Goal: Task Accomplishment & Management: Manage account settings

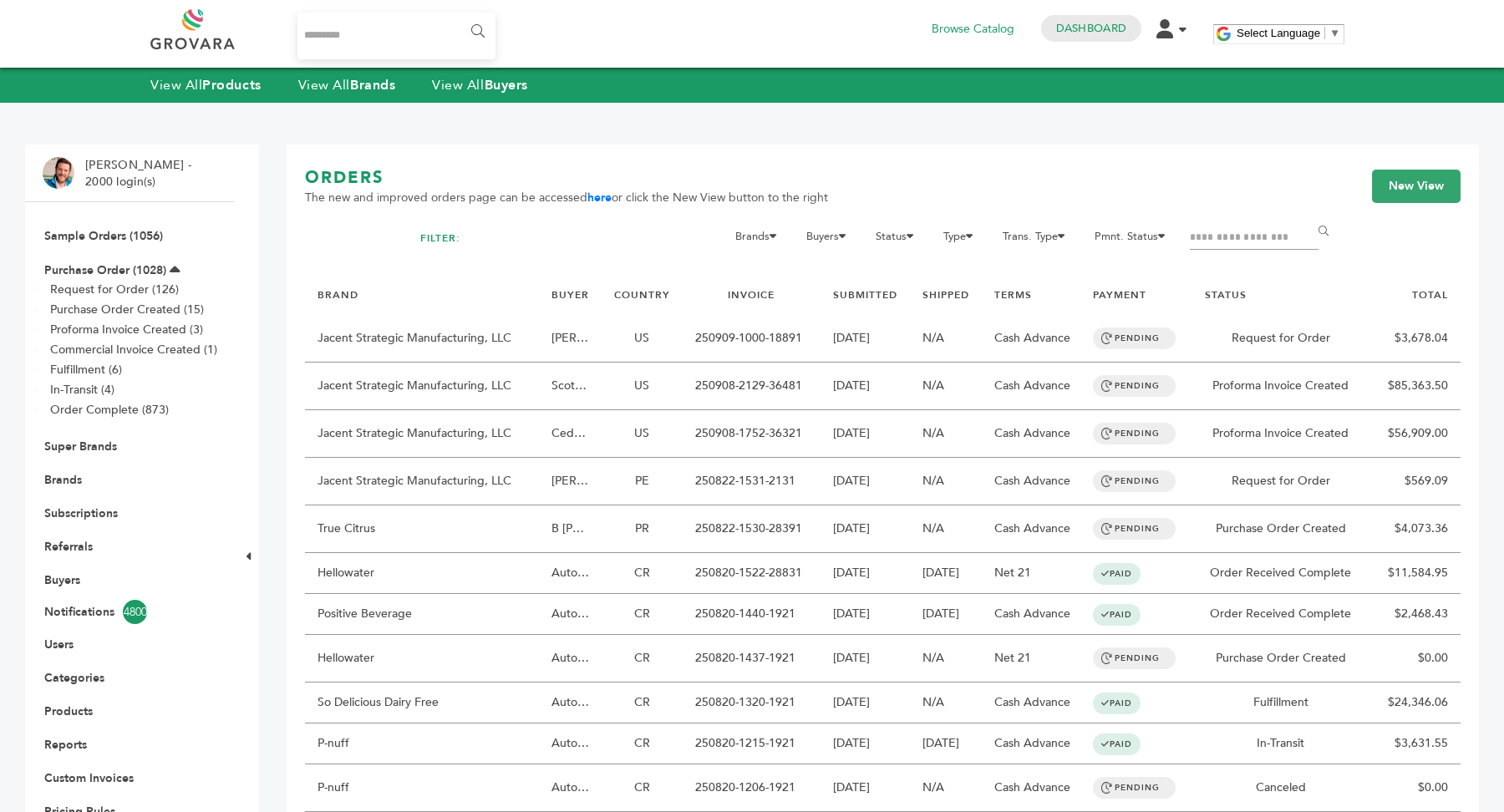
click at [389, 45] on input "Search..." at bounding box center [396, 36] width 198 height 47
type input "*******"
click at [458, 15] on input "******" at bounding box center [477, 32] width 38 height 33
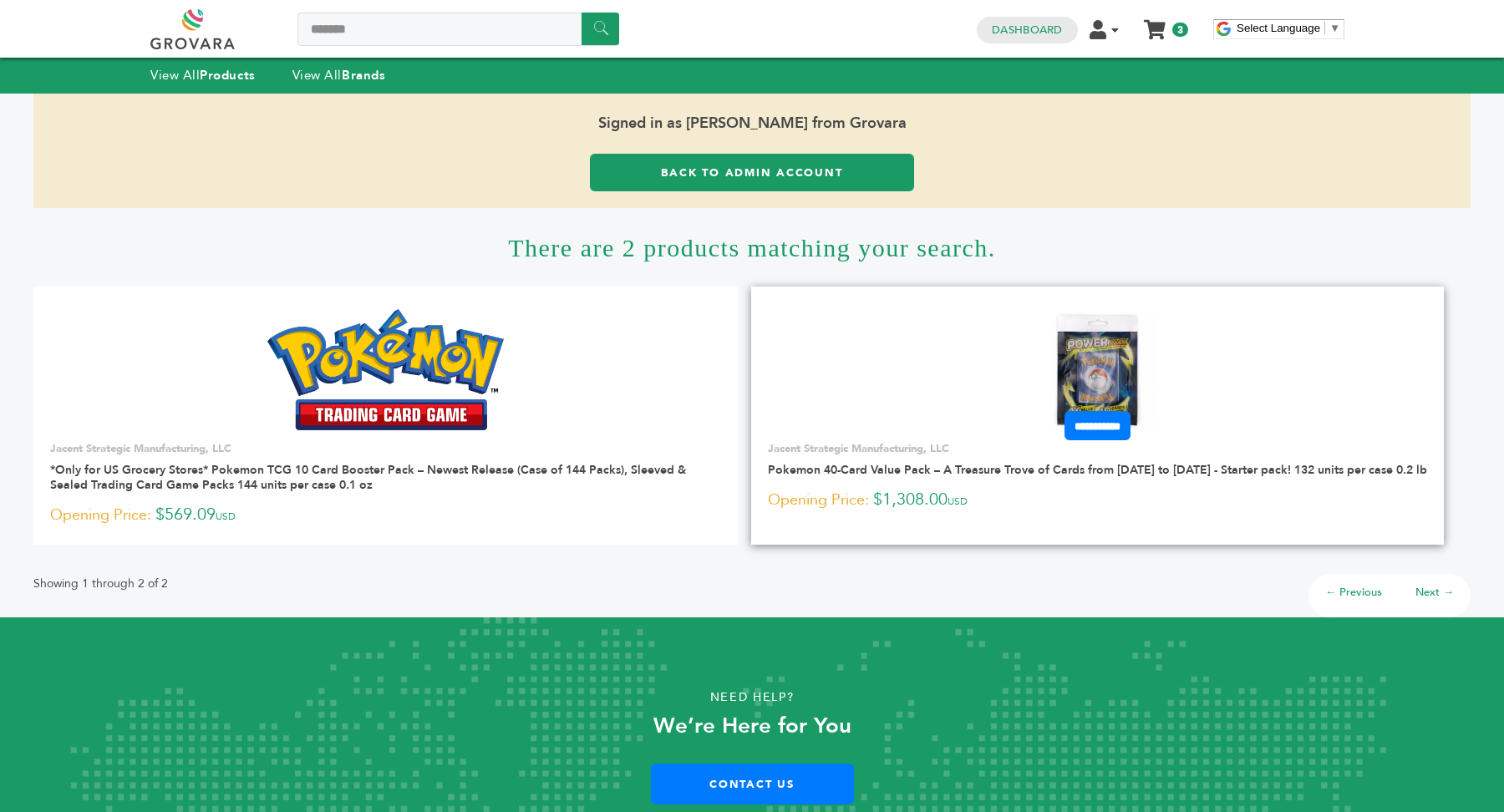
click at [1183, 384] on link at bounding box center [1097, 369] width 693 height 142
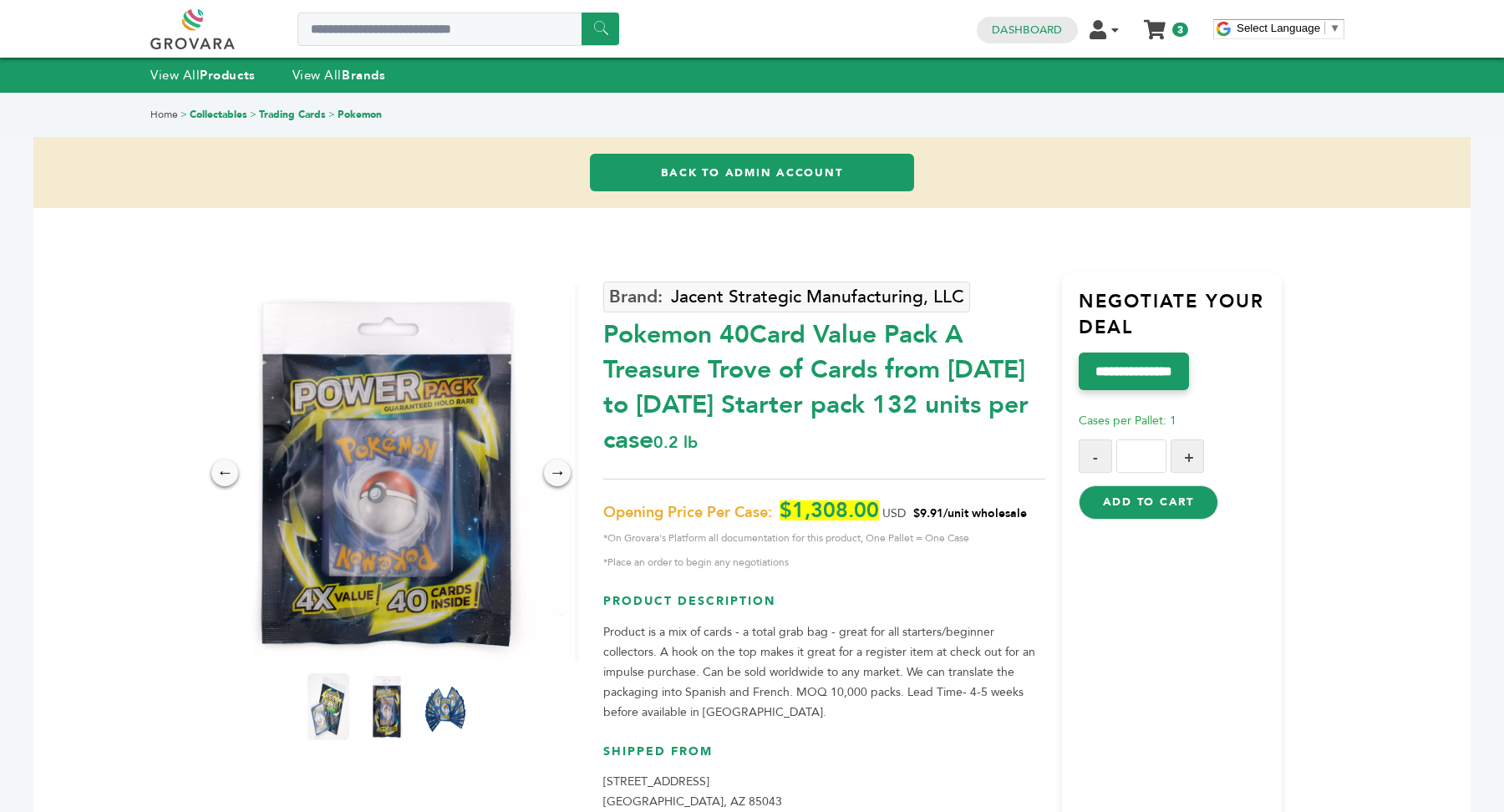
drag, startPoint x: 917, startPoint y: 514, endPoint x: 1042, endPoint y: 510, distance: 125.1
click at [1042, 510] on p "Opening Price Per Case: $1,308.00 USD $9.91/unit wholesale *On Grovara's Platfo…" at bounding box center [824, 537] width 441 height 72
click at [380, 699] on img at bounding box center [387, 706] width 46 height 73
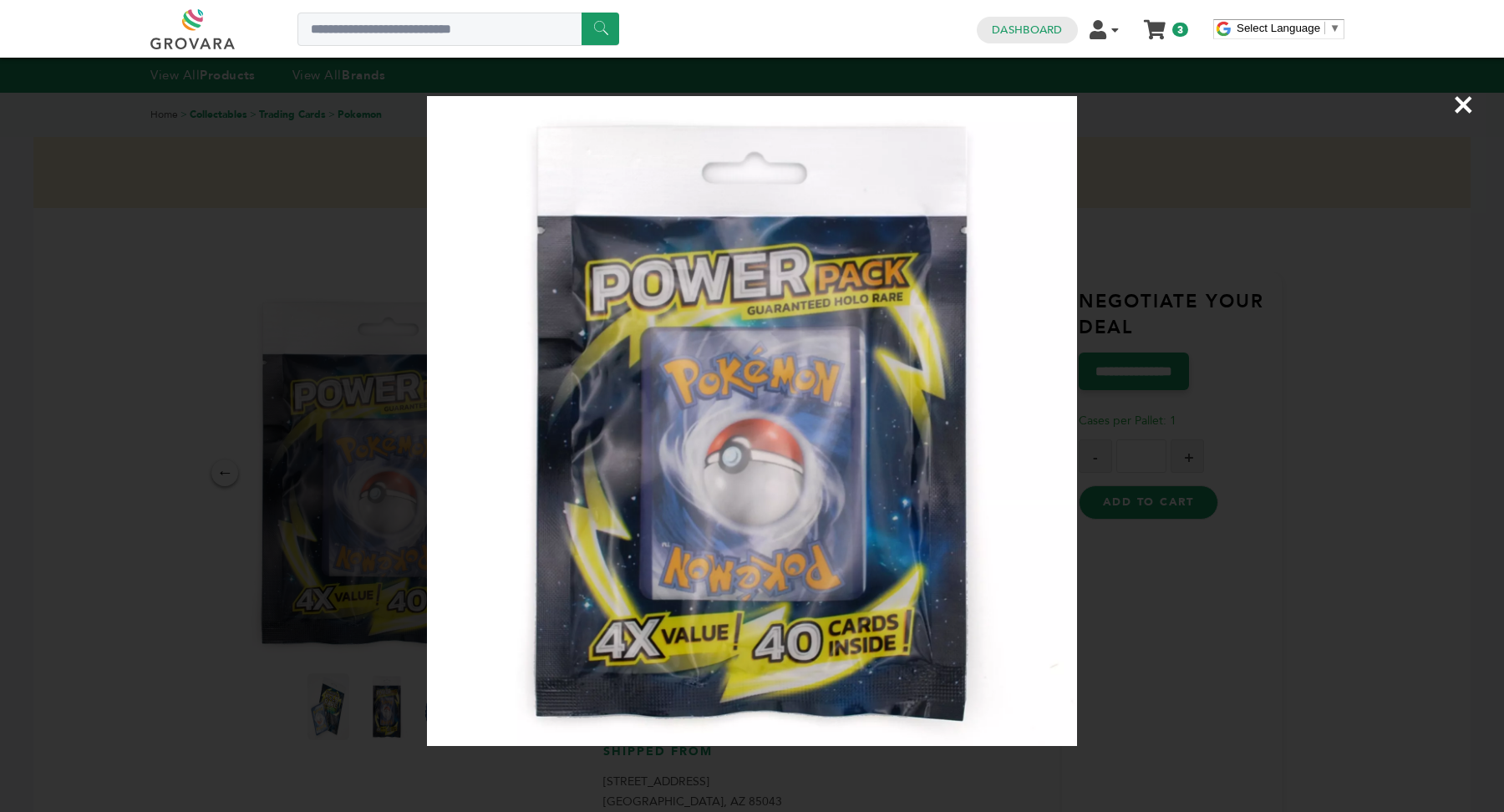
click at [149, 628] on div "×" at bounding box center [752, 406] width 1504 height 812
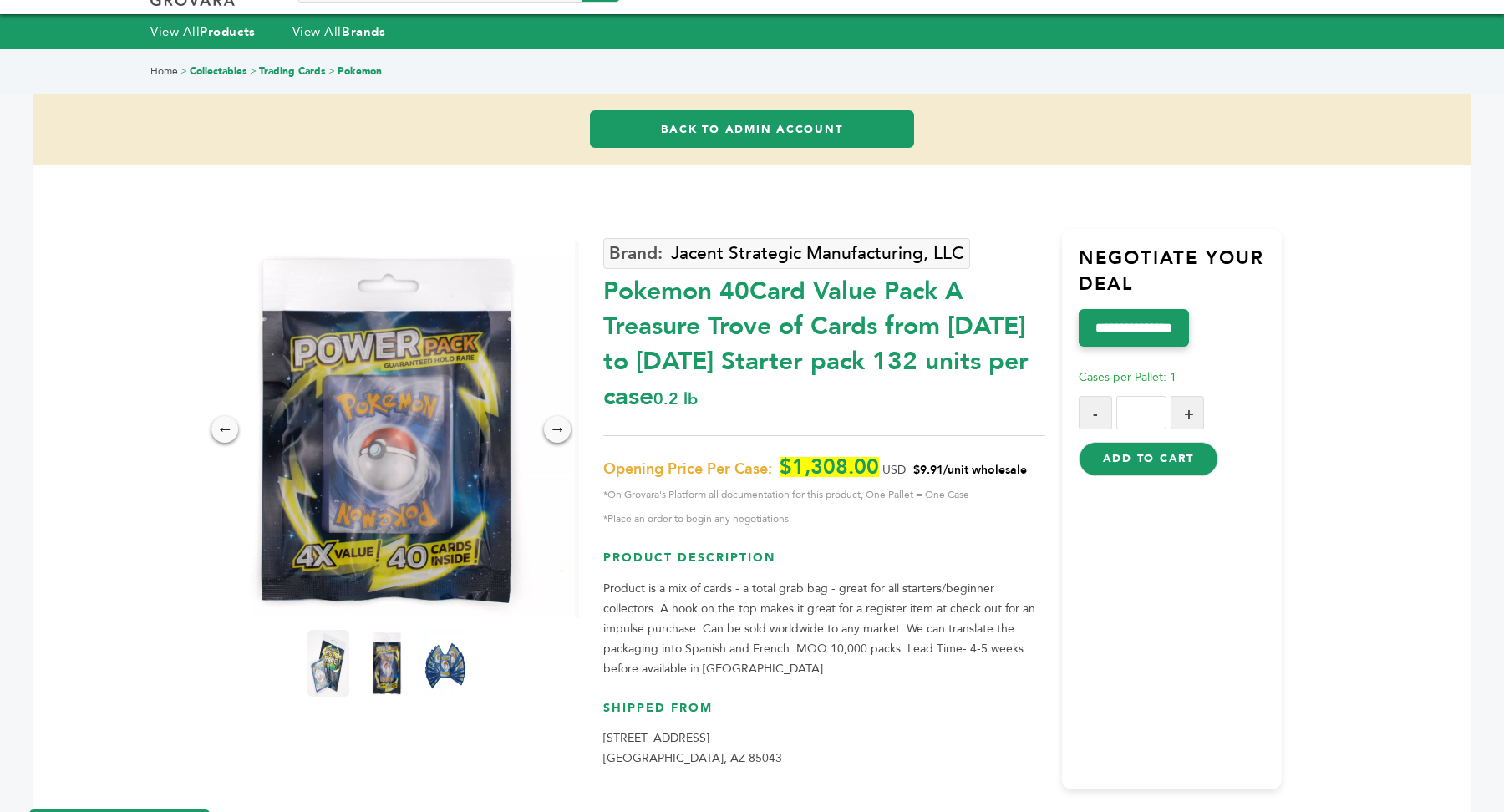
scroll to position [51, 0]
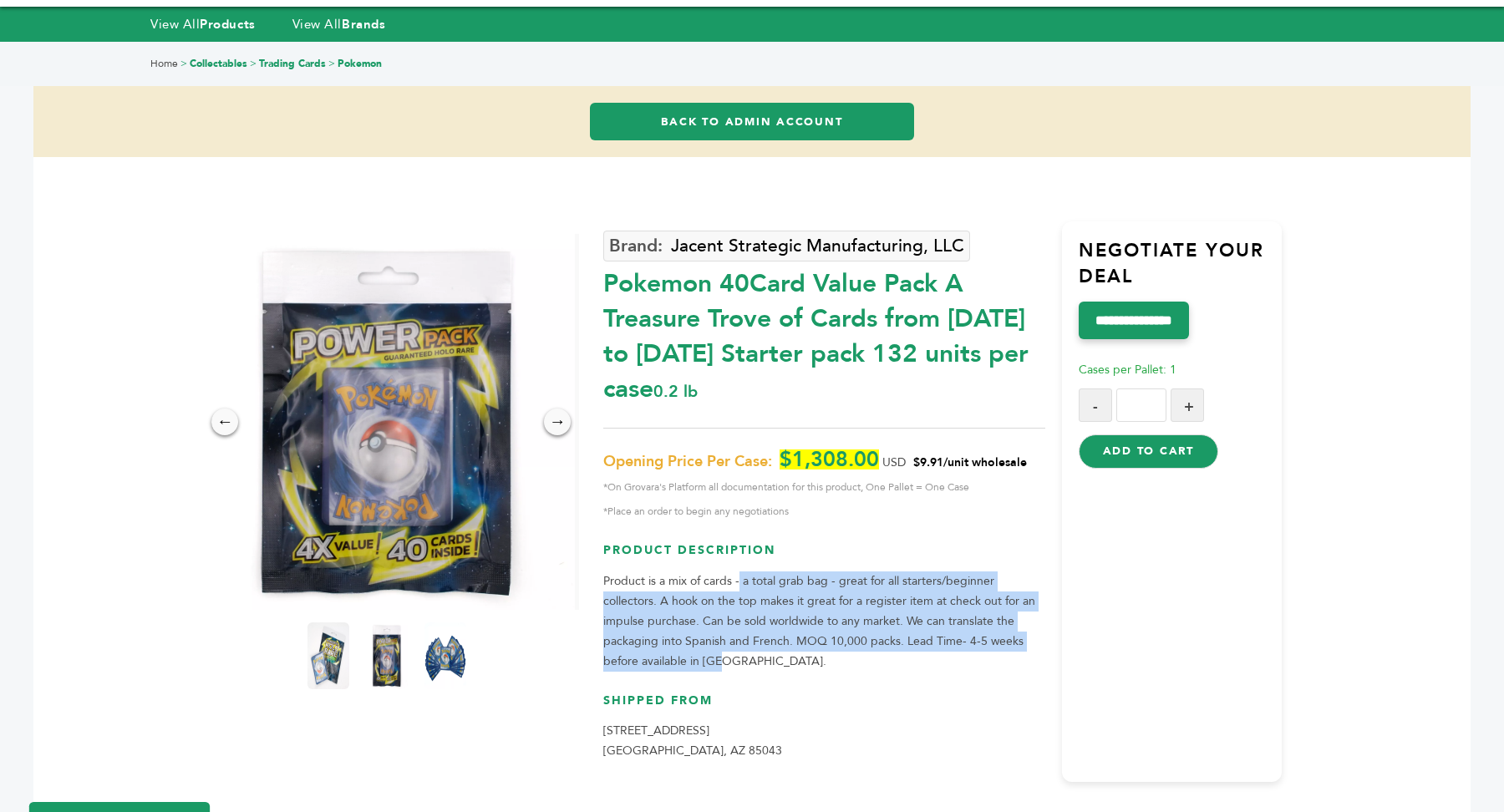
drag, startPoint x: 738, startPoint y: 583, endPoint x: 923, endPoint y: 654, distance: 198.2
click at [923, 654] on p "Product is a mix of cards - a total grab bag - great for all starters/beginner …" at bounding box center [824, 621] width 441 height 100
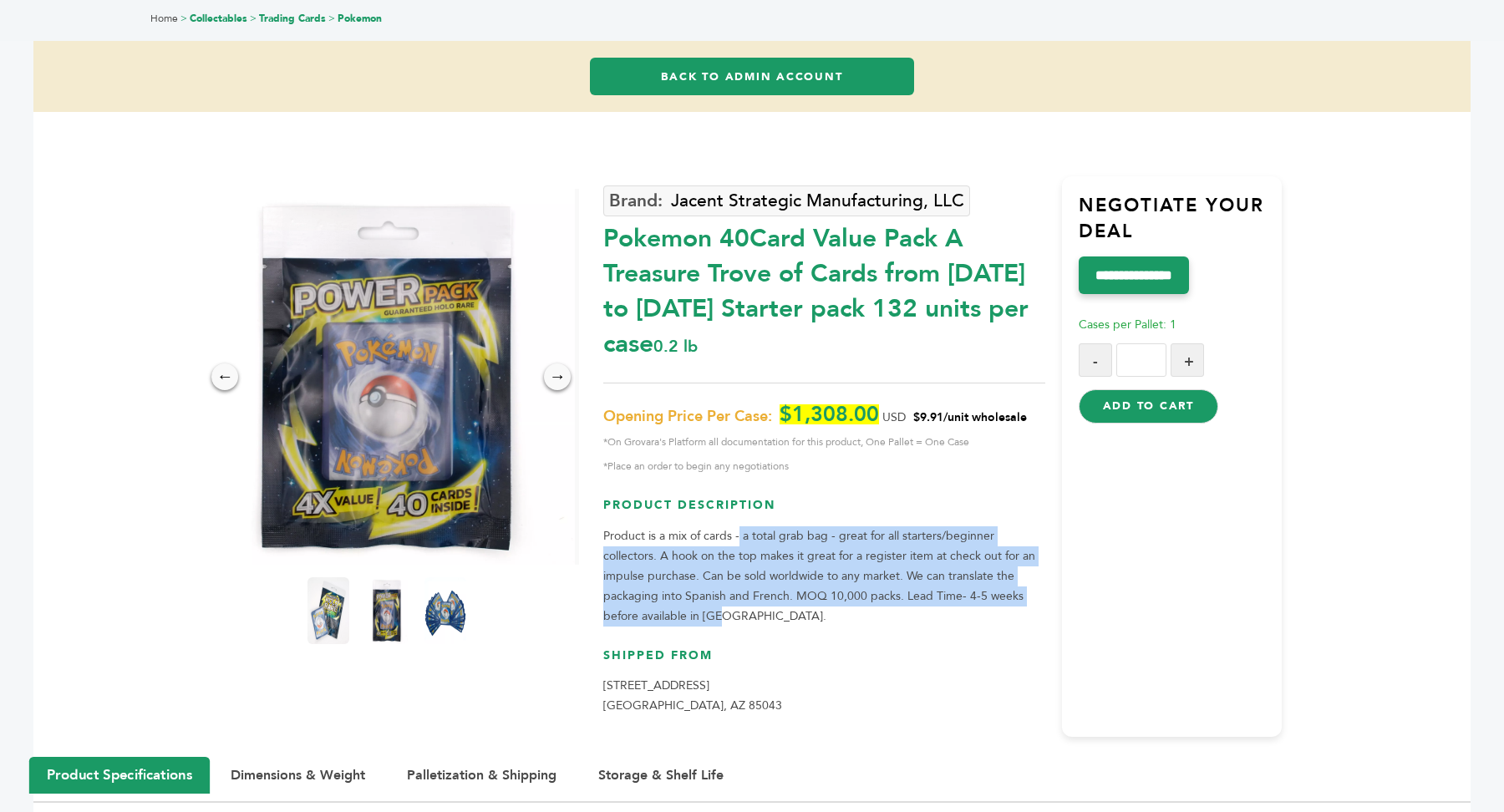
scroll to position [0, 0]
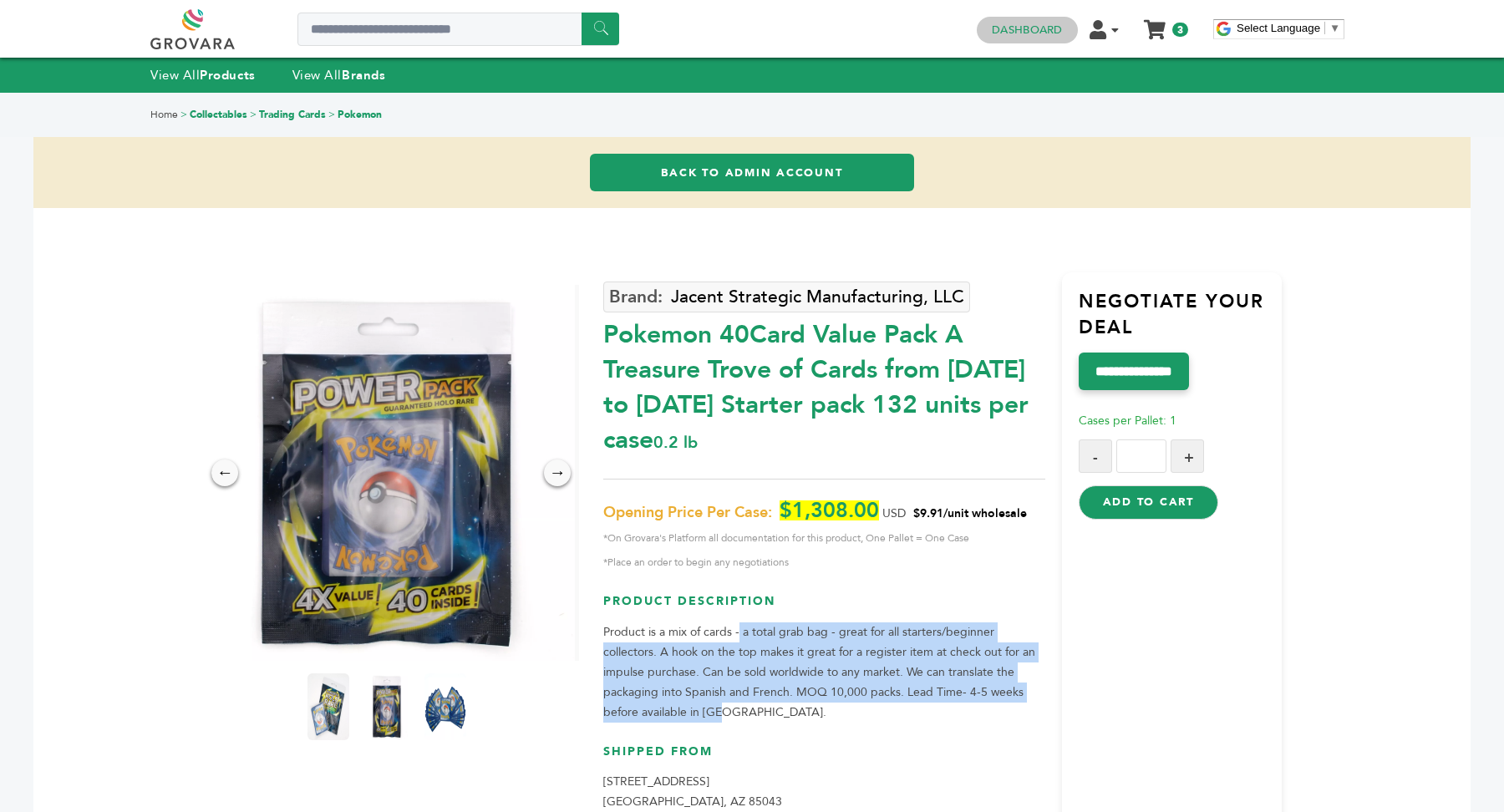
click at [1049, 32] on link "Dashboard" at bounding box center [1027, 30] width 70 height 15
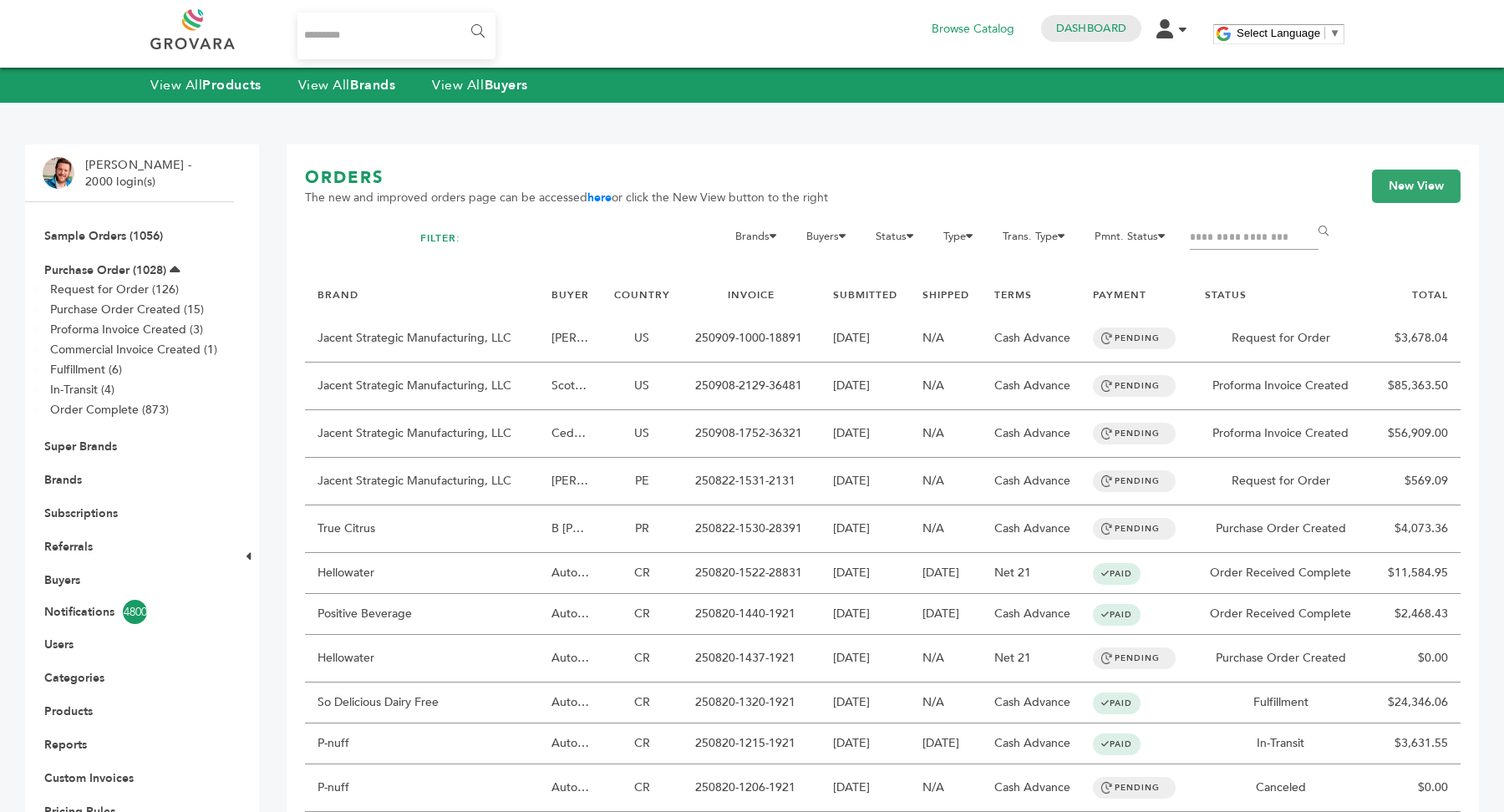
click at [1250, 232] on input "Filter by keywords" at bounding box center [1254, 238] width 128 height 23
type input "****"
click at [1307, 215] on input "******" at bounding box center [1326, 231] width 38 height 33
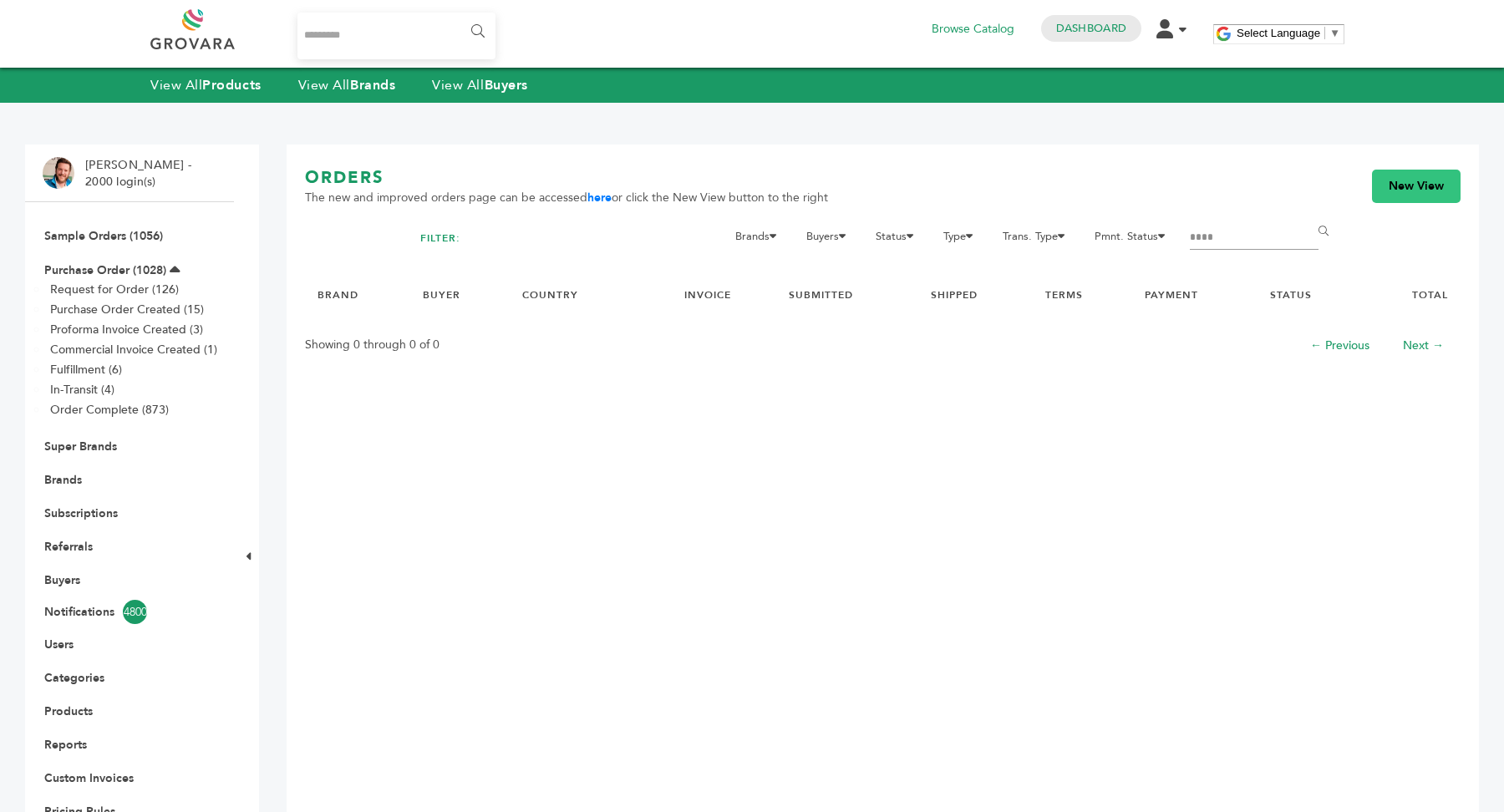
click at [1403, 189] on link "New View" at bounding box center [1416, 186] width 89 height 33
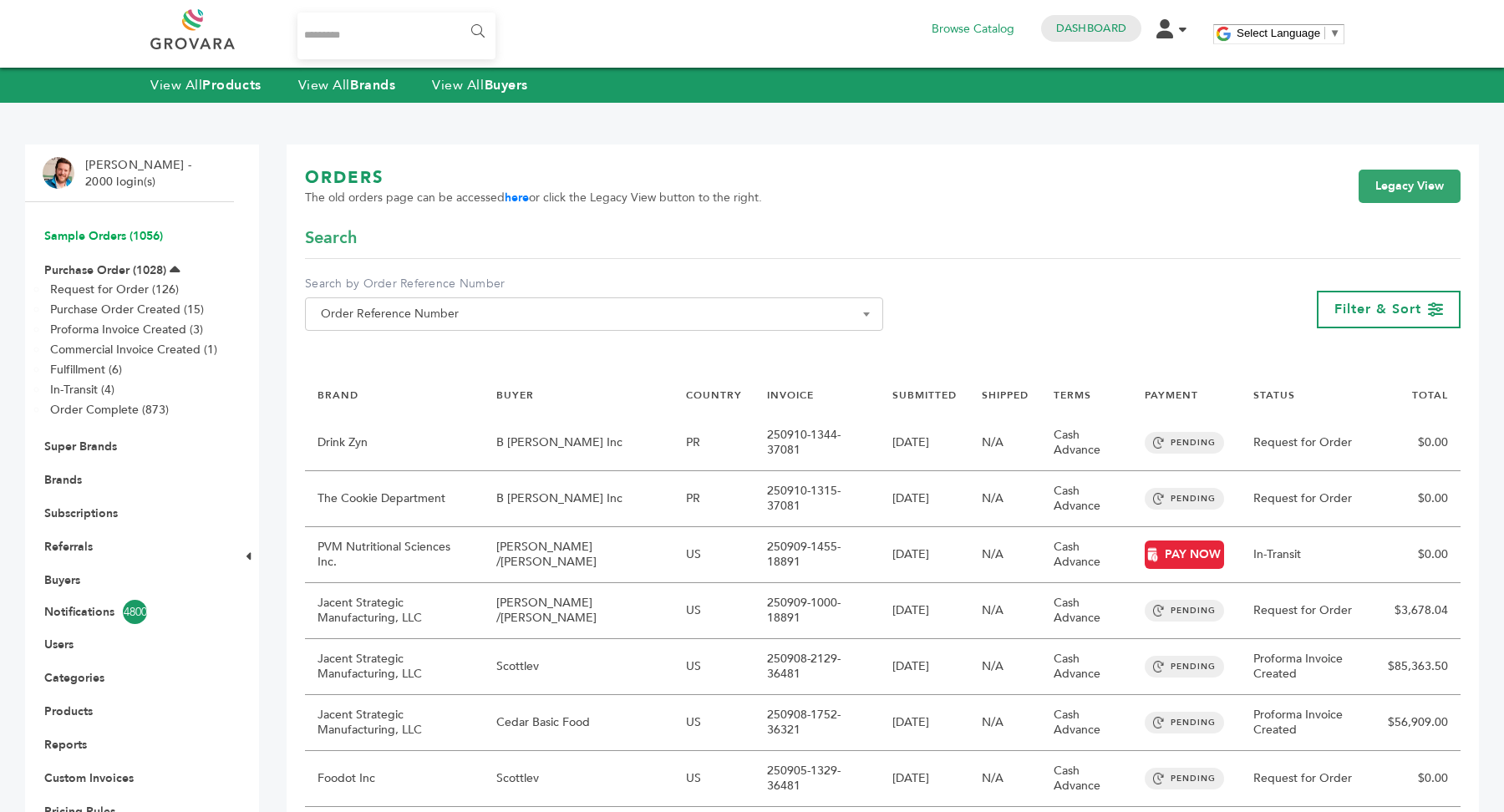
click at [118, 234] on link "Sample Orders (1056)" at bounding box center [103, 236] width 118 height 16
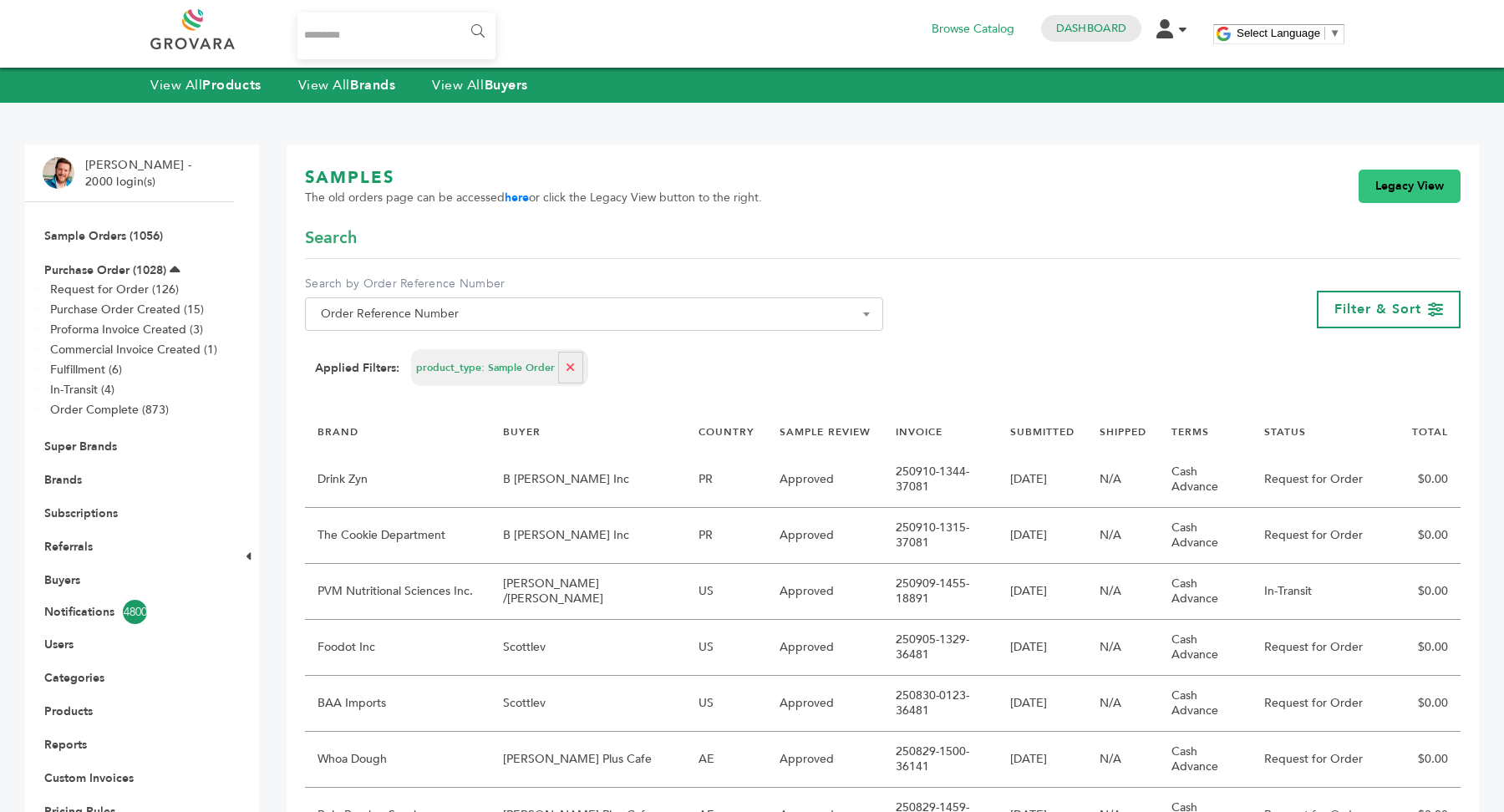
click at [1407, 177] on link "Legacy View" at bounding box center [1409, 186] width 102 height 33
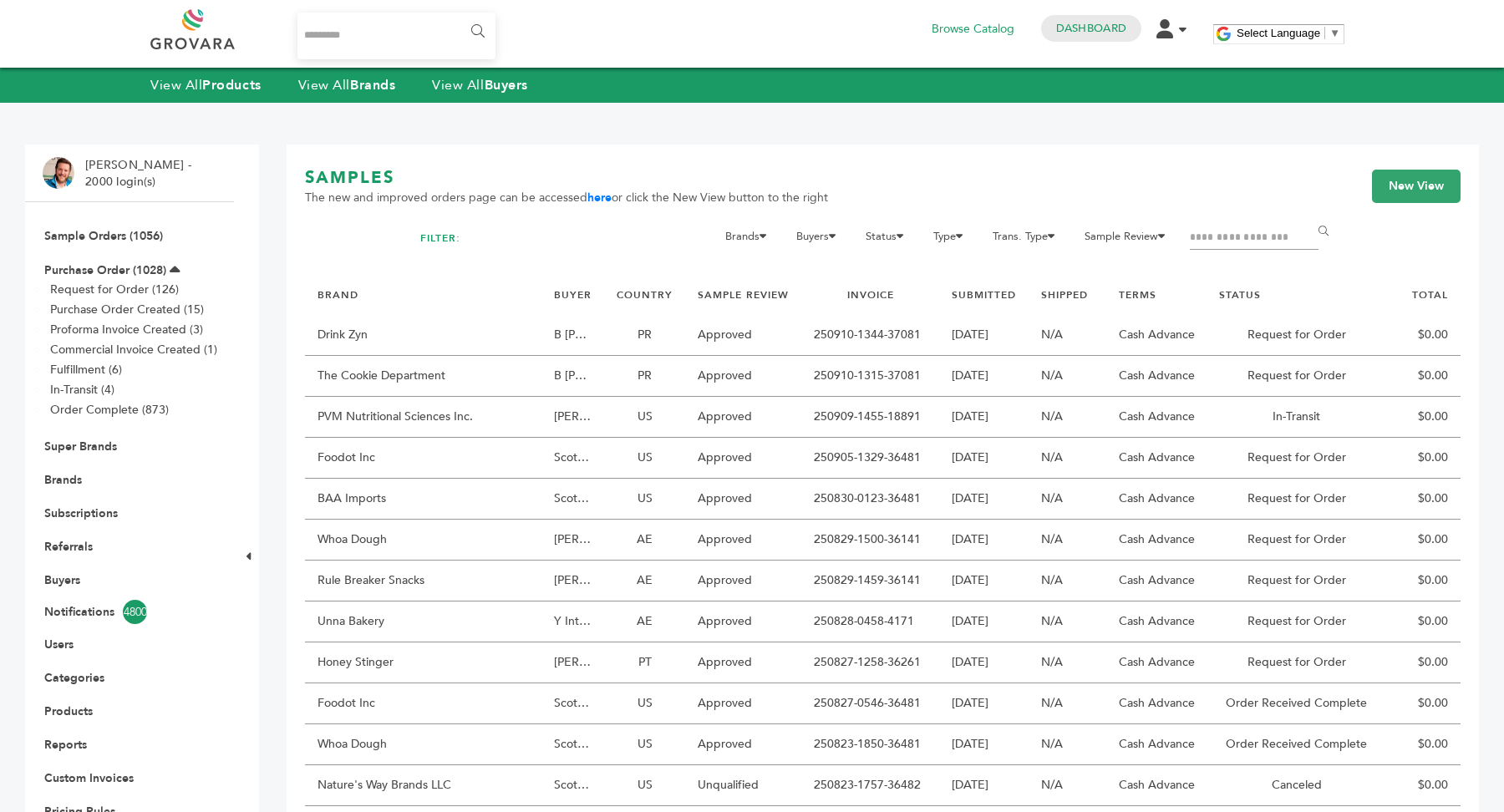
click at [1232, 238] on input "Filter by keywords" at bounding box center [1254, 238] width 128 height 23
type input "****"
click at [1307, 215] on input "******" at bounding box center [1326, 231] width 38 height 33
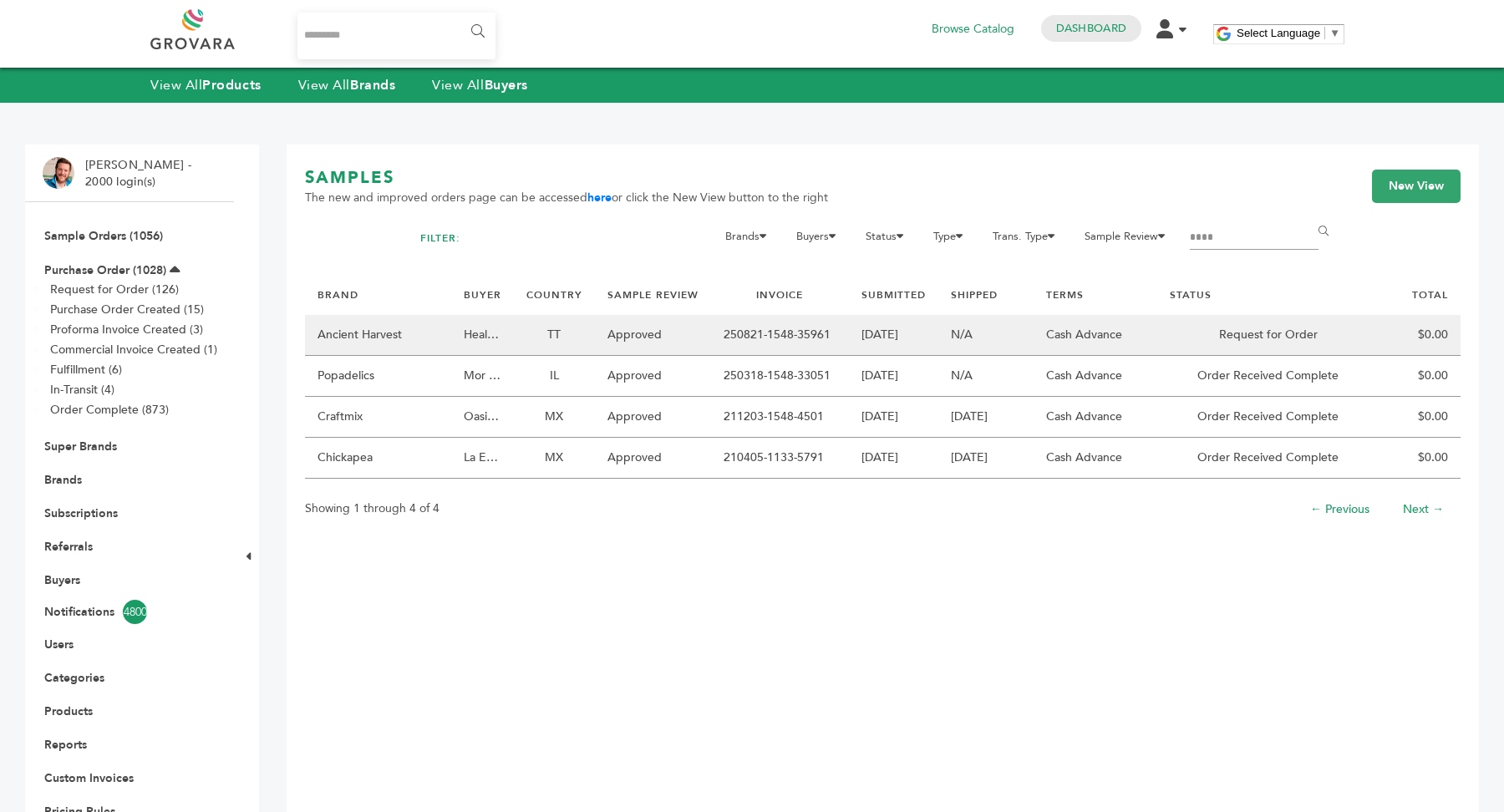
click at [577, 327] on td "TT" at bounding box center [555, 335] width 81 height 41
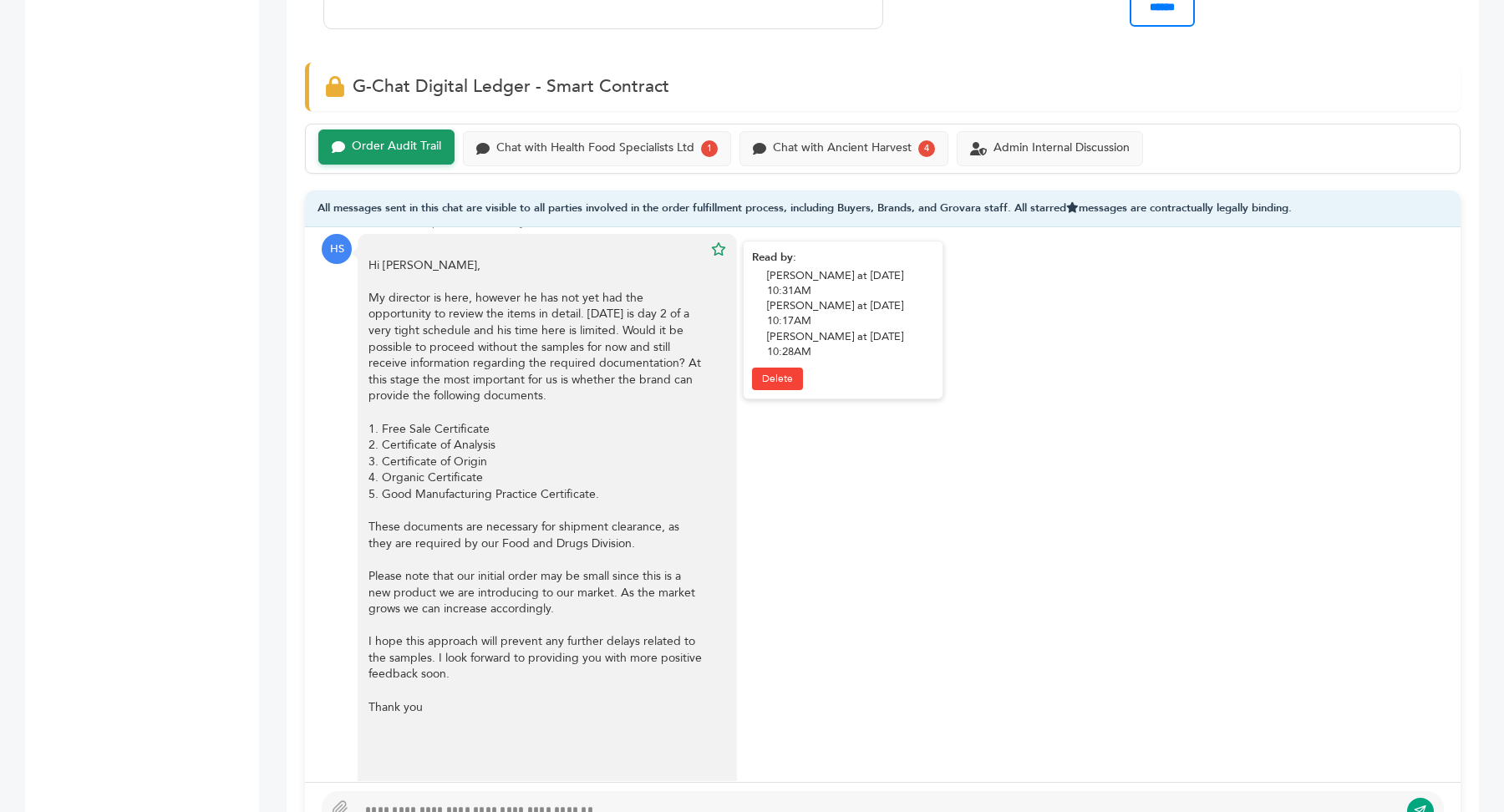
scroll to position [1387, 0]
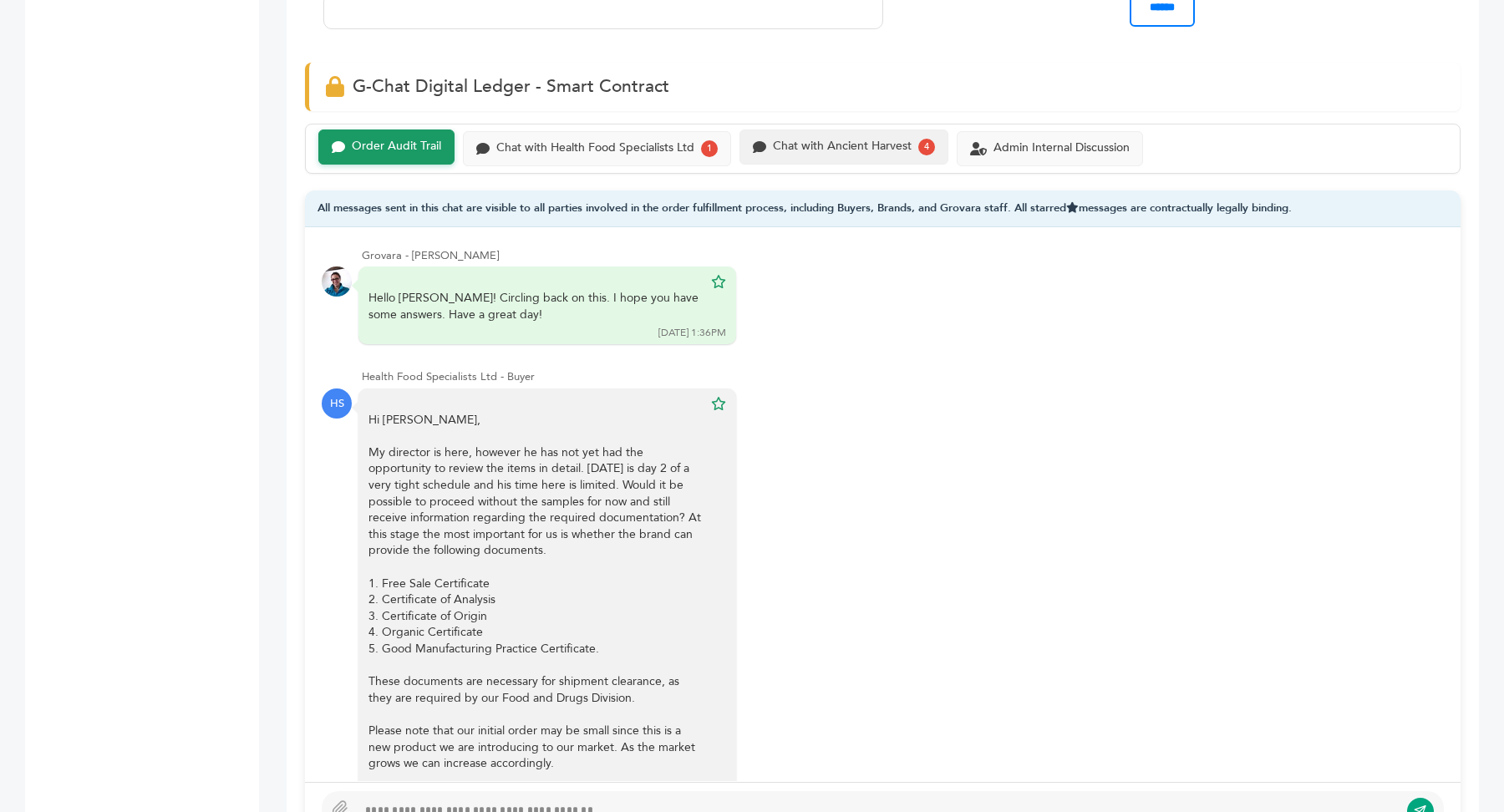
click at [844, 144] on div "Chat with Ancient Harvest" at bounding box center [843, 146] width 139 height 14
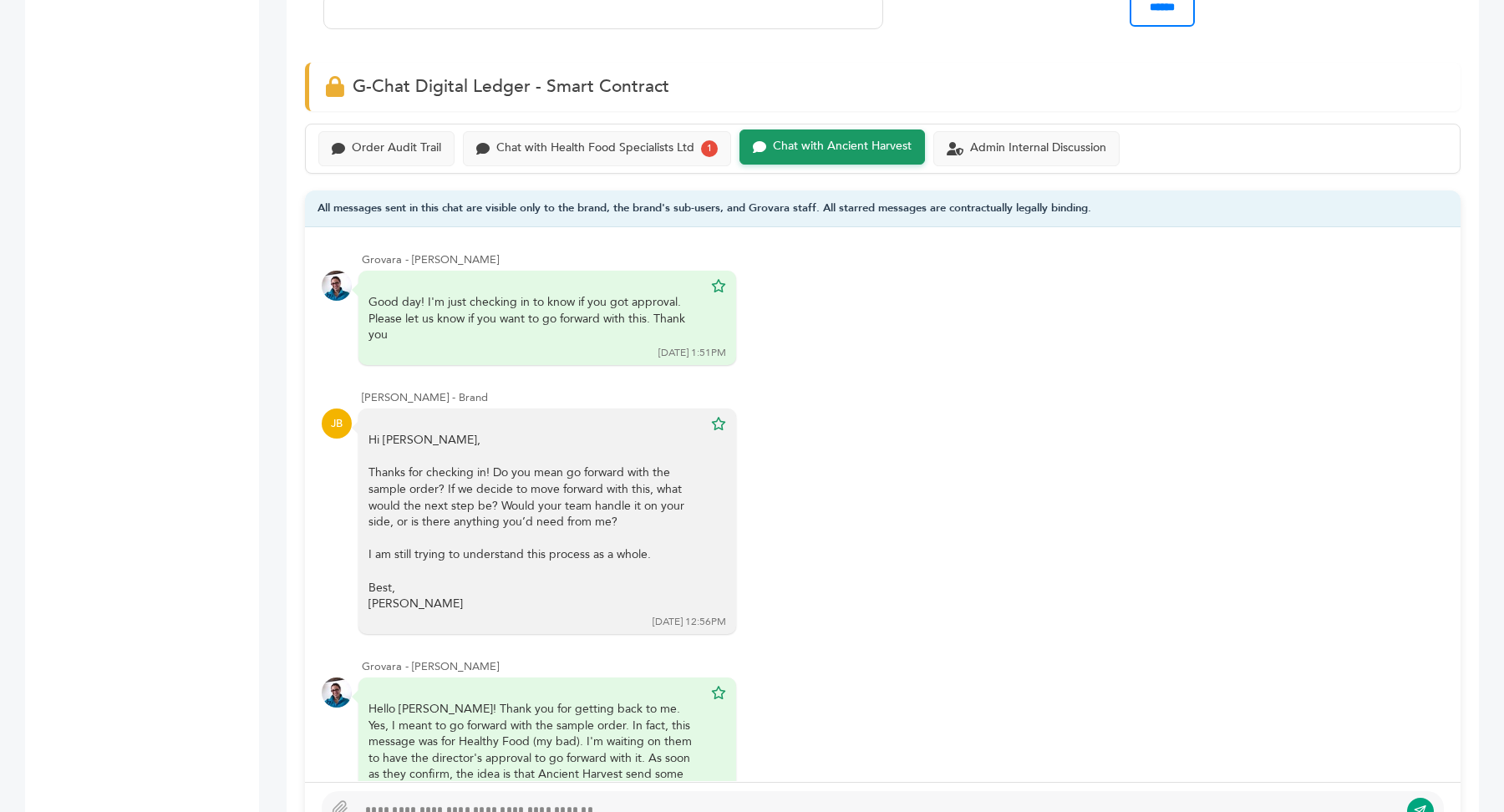
scroll to position [334, 0]
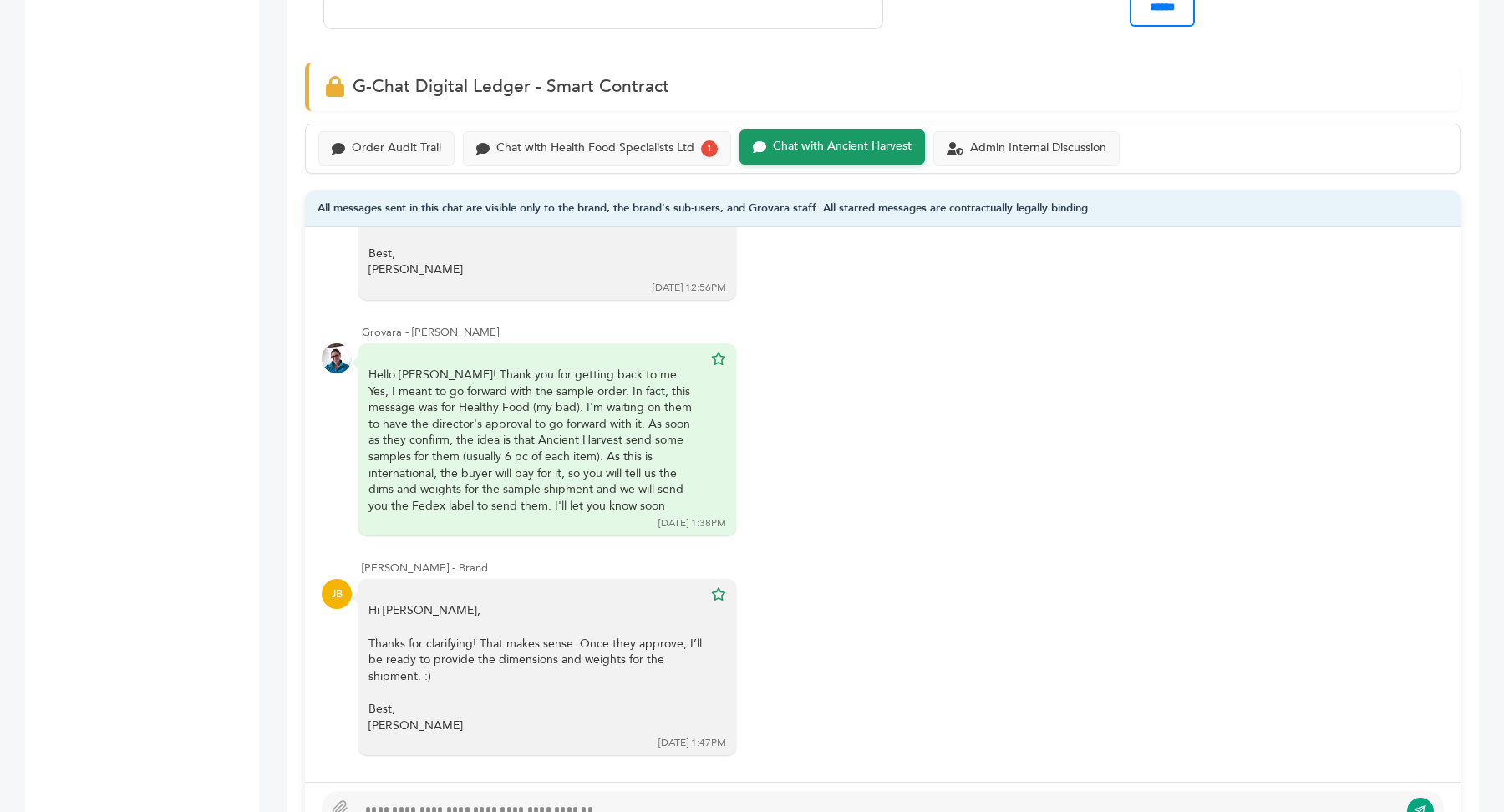
click at [621, 162] on div "Order Audit Trail Chat with Health Food Specialists Ltd 1 Chat with Ancient Har…" at bounding box center [883, 148] width 1155 height 50
click at [603, 141] on div "Chat with Health Food Specialists Ltd" at bounding box center [594, 146] width 198 height 14
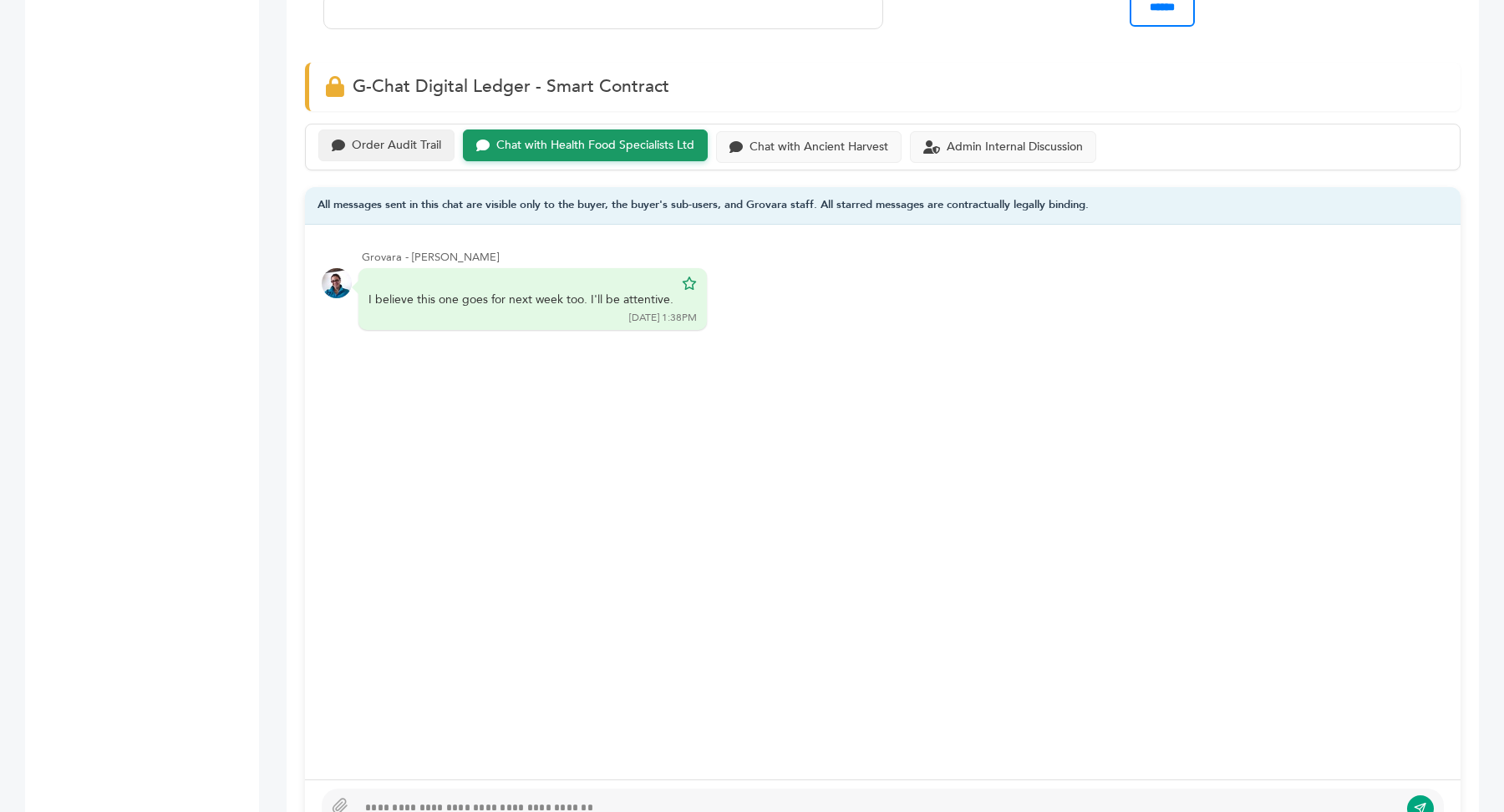
click at [387, 139] on div "Order Audit Trail" at bounding box center [396, 146] width 89 height 14
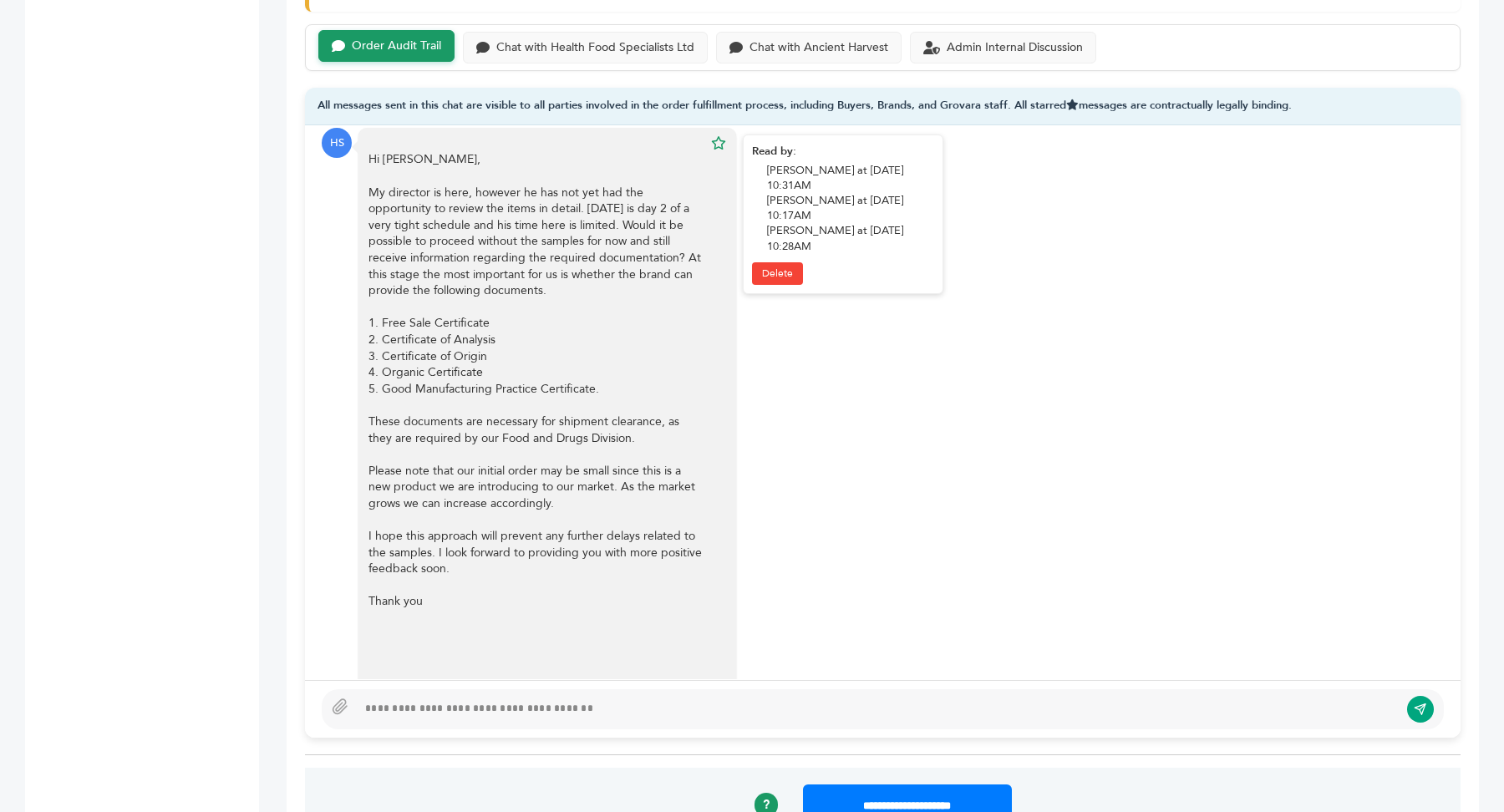
scroll to position [1535, 0]
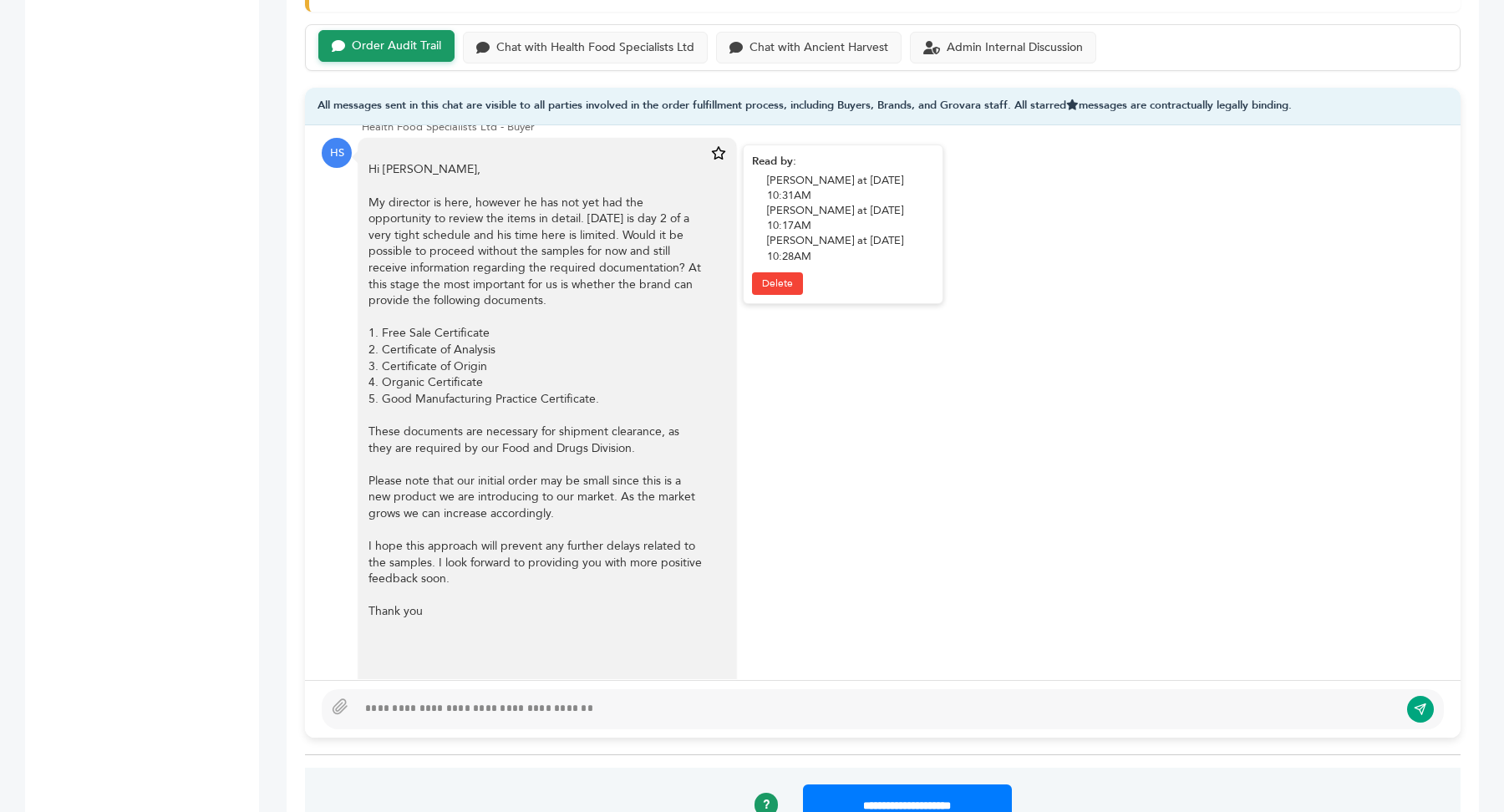
click at [717, 146] on icon at bounding box center [718, 153] width 15 height 14
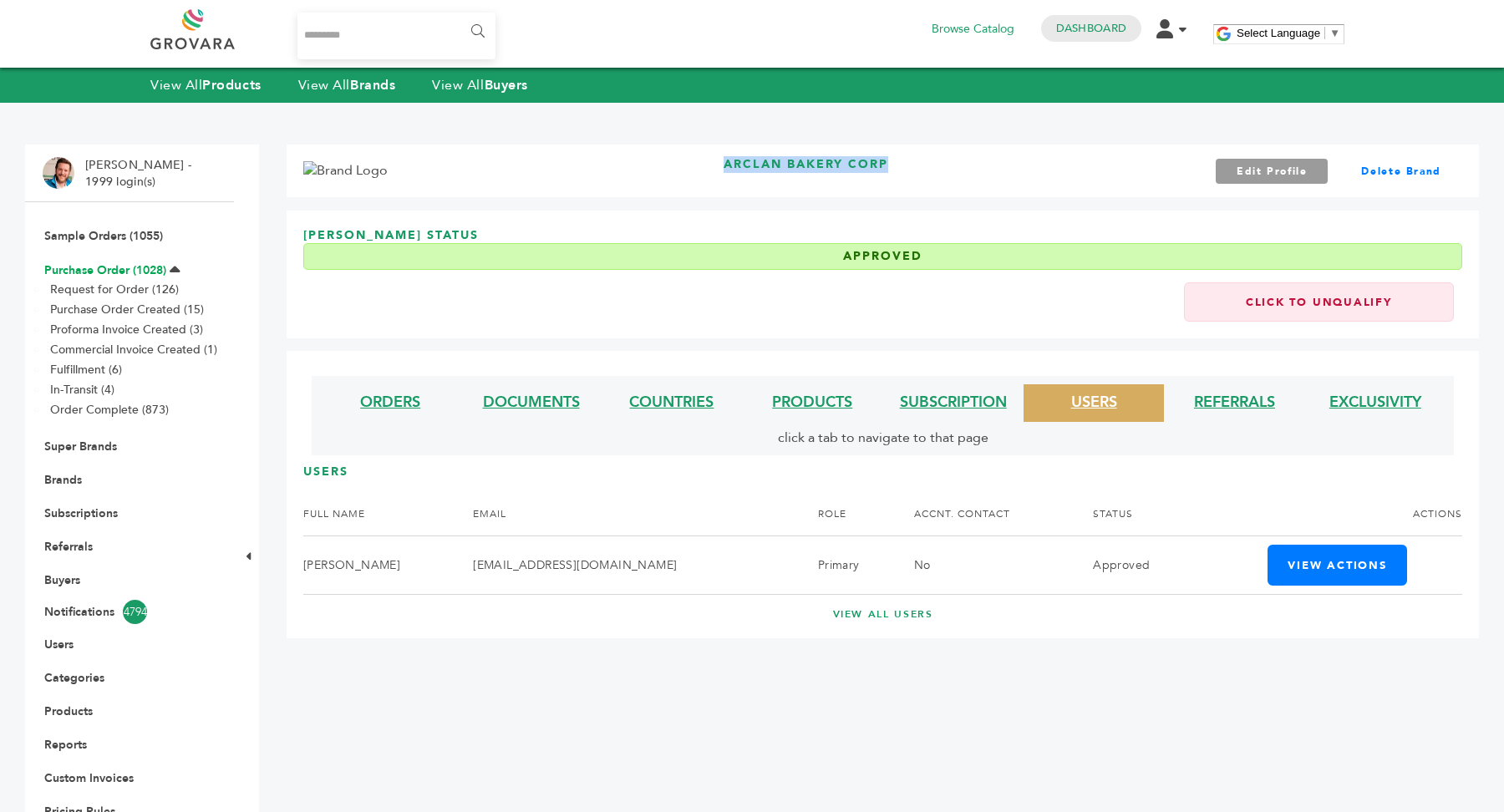
click at [125, 266] on link "Purchase Order (1028)" at bounding box center [105, 270] width 122 height 16
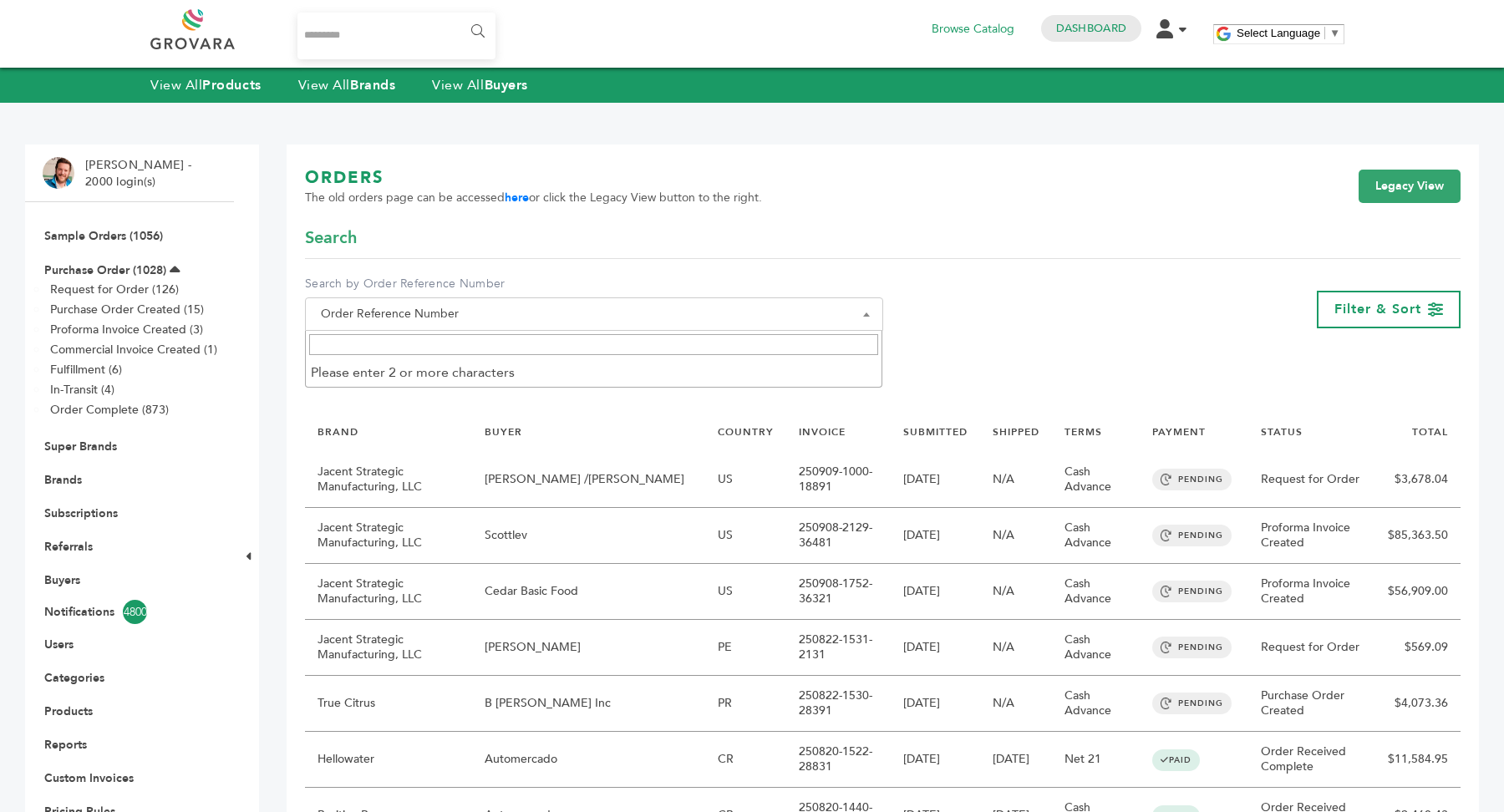
click at [449, 317] on span "Order Reference Number" at bounding box center [594, 314] width 560 height 23
click at [449, 345] on input "Search" at bounding box center [593, 344] width 570 height 21
type input "*****"
click at [1414, 184] on link "Legacy View" at bounding box center [1409, 186] width 102 height 33
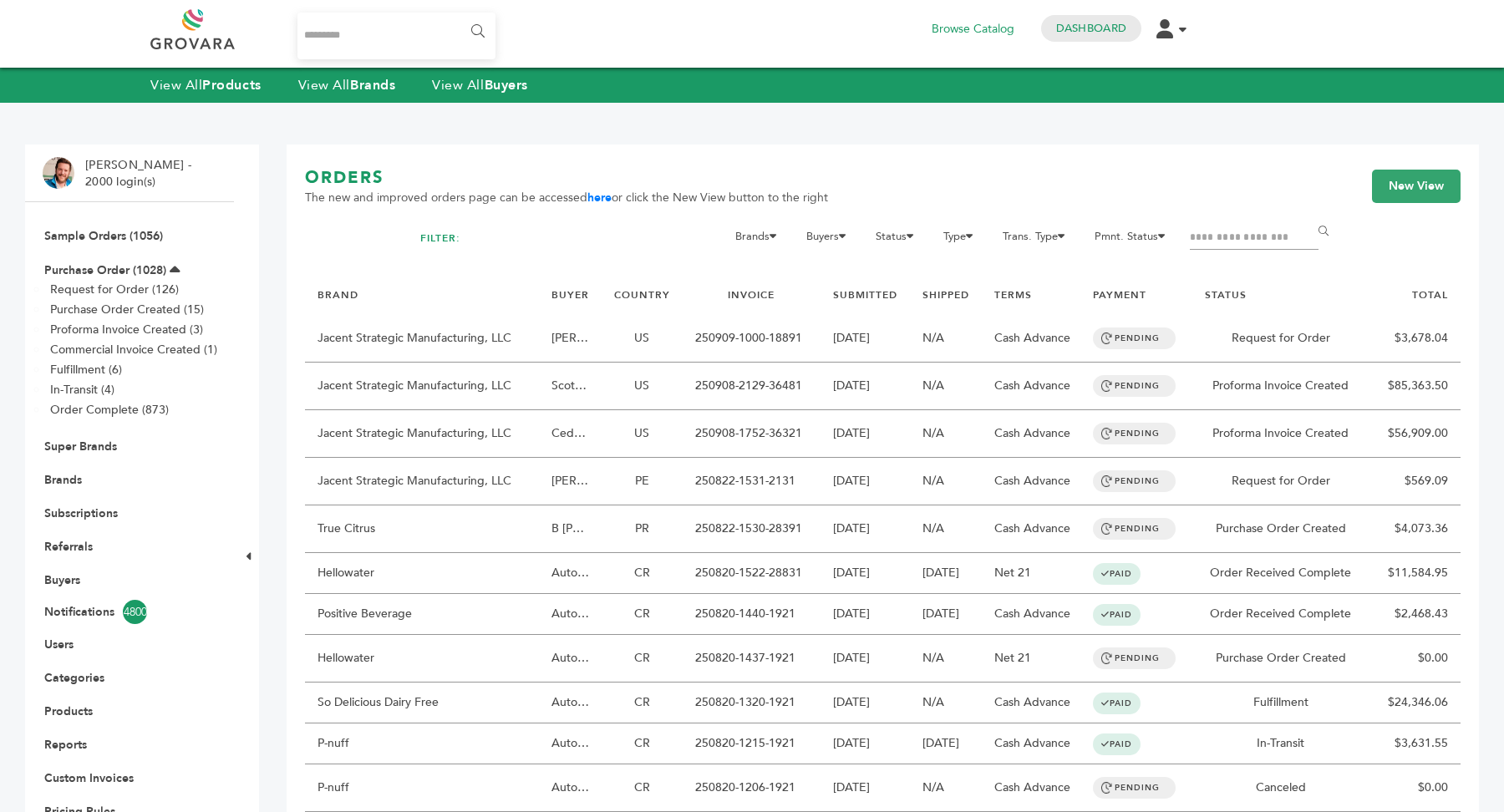
click at [576, 310] on body "****** 2 Browse Catalog Dashboard Edit Account Order Management Sign Out Menu V…" at bounding box center [752, 774] width 1504 height 1548
click at [1244, 239] on input "Filter by keywords" at bounding box center [1254, 238] width 128 height 23
type input "*****"
click at [1307, 215] on input "******" at bounding box center [1326, 231] width 38 height 33
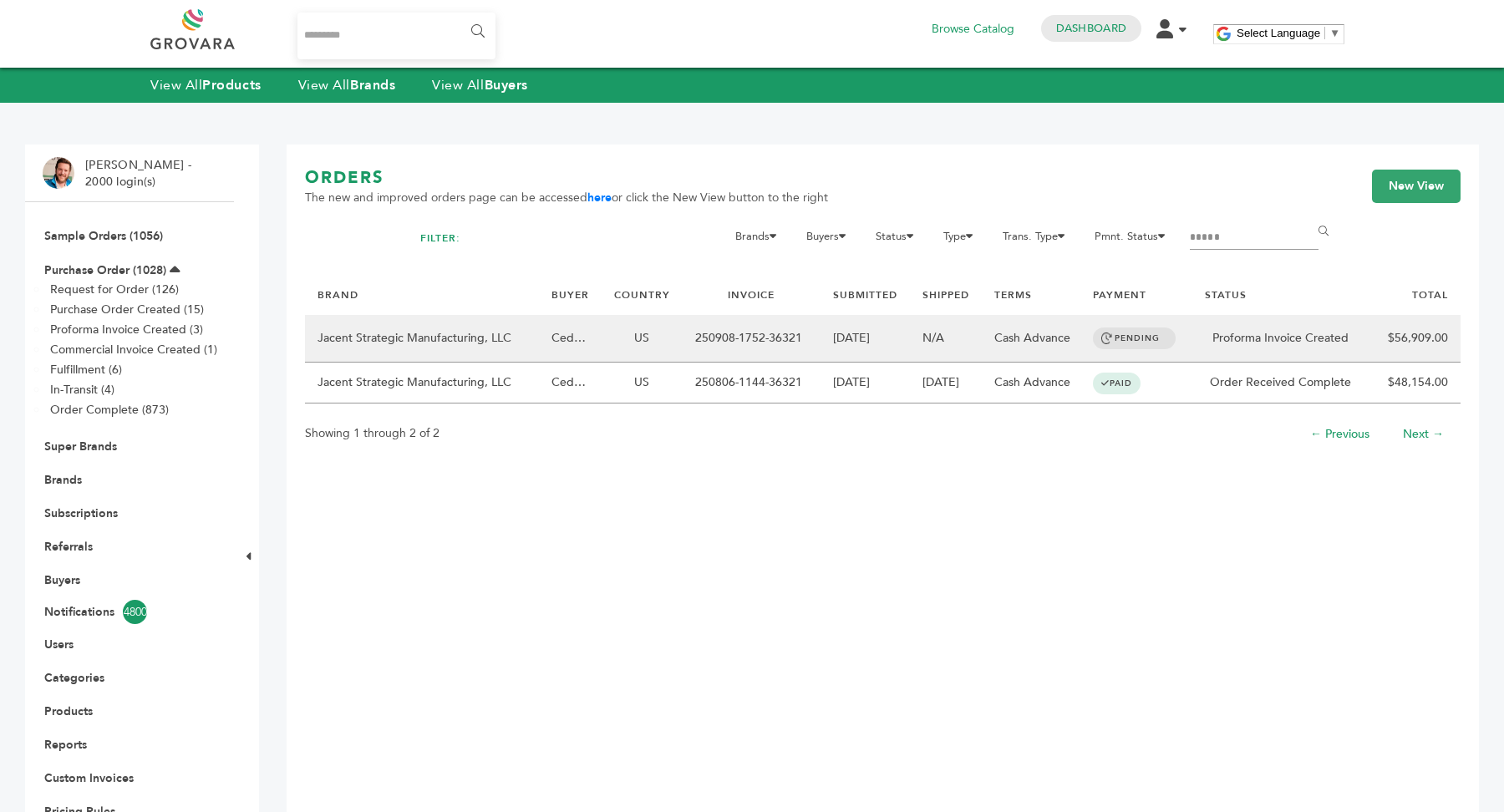
click at [735, 334] on td "250908-1752-36321" at bounding box center [752, 339] width 138 height 48
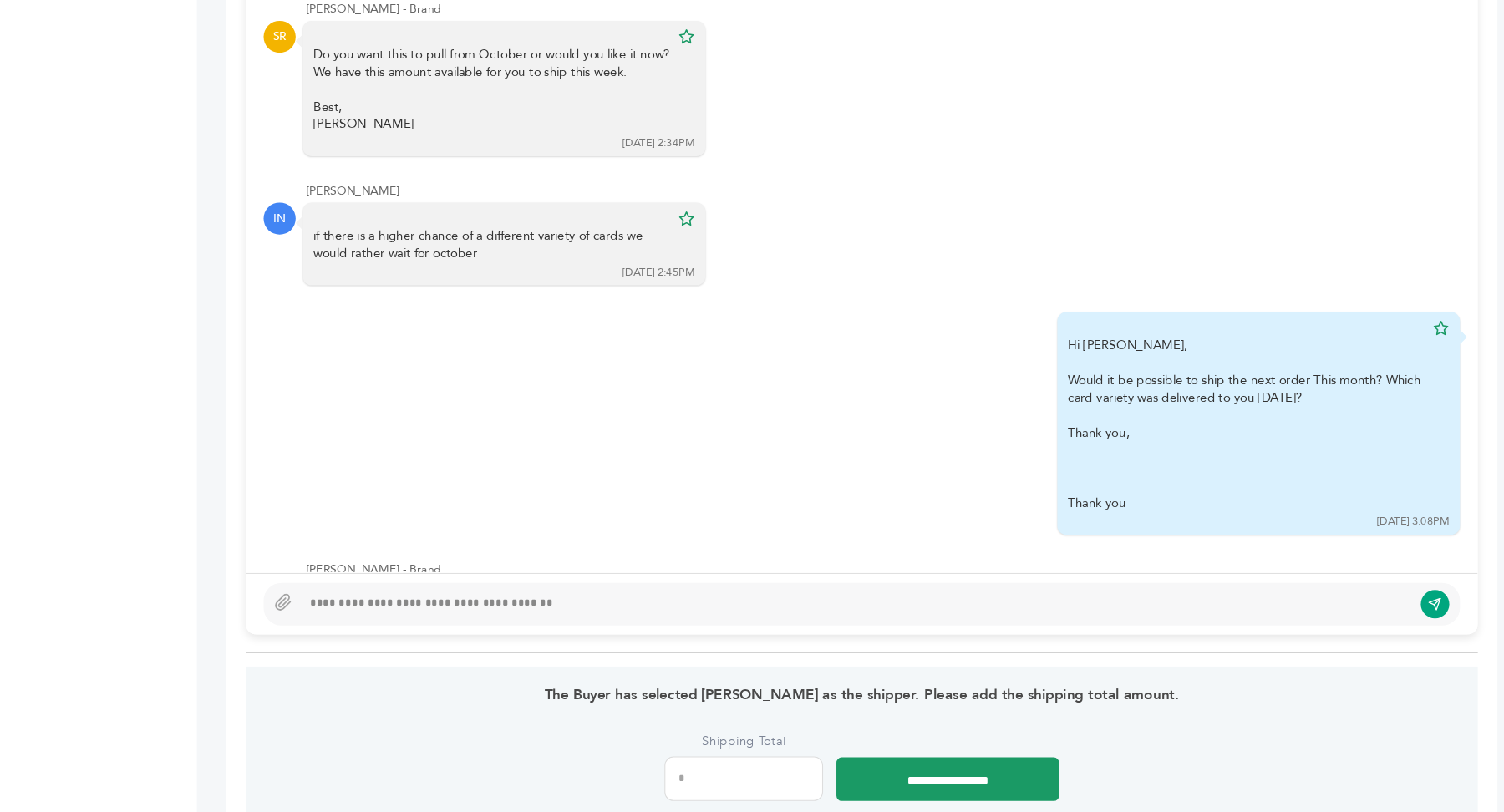
scroll to position [1166, 0]
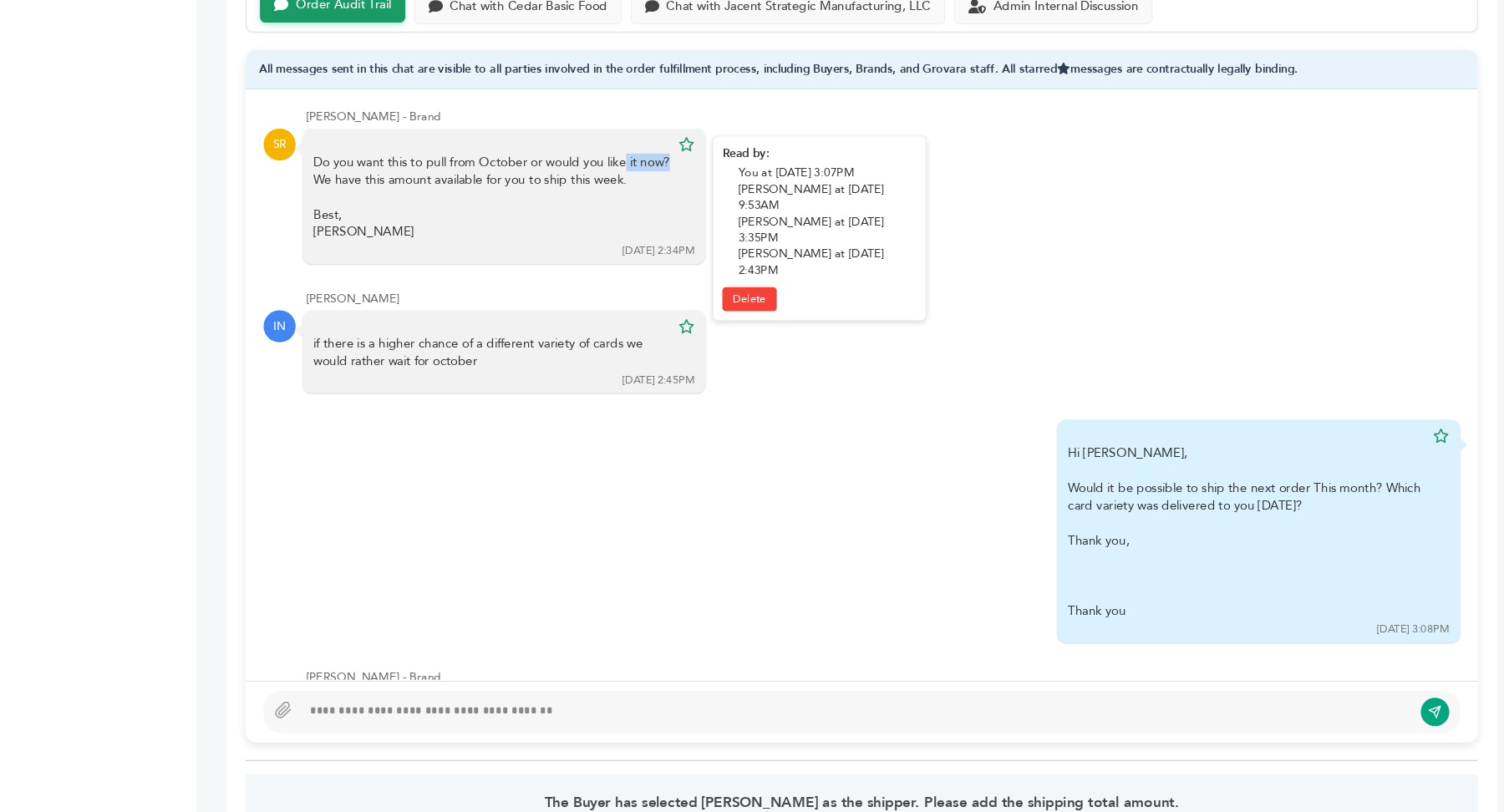
drag, startPoint x: 528, startPoint y: 145, endPoint x: 570, endPoint y: 146, distance: 42.0
click at [570, 147] on div "Do you want this to pull from October or would you like it now? We have this am…" at bounding box center [536, 184] width 334 height 82
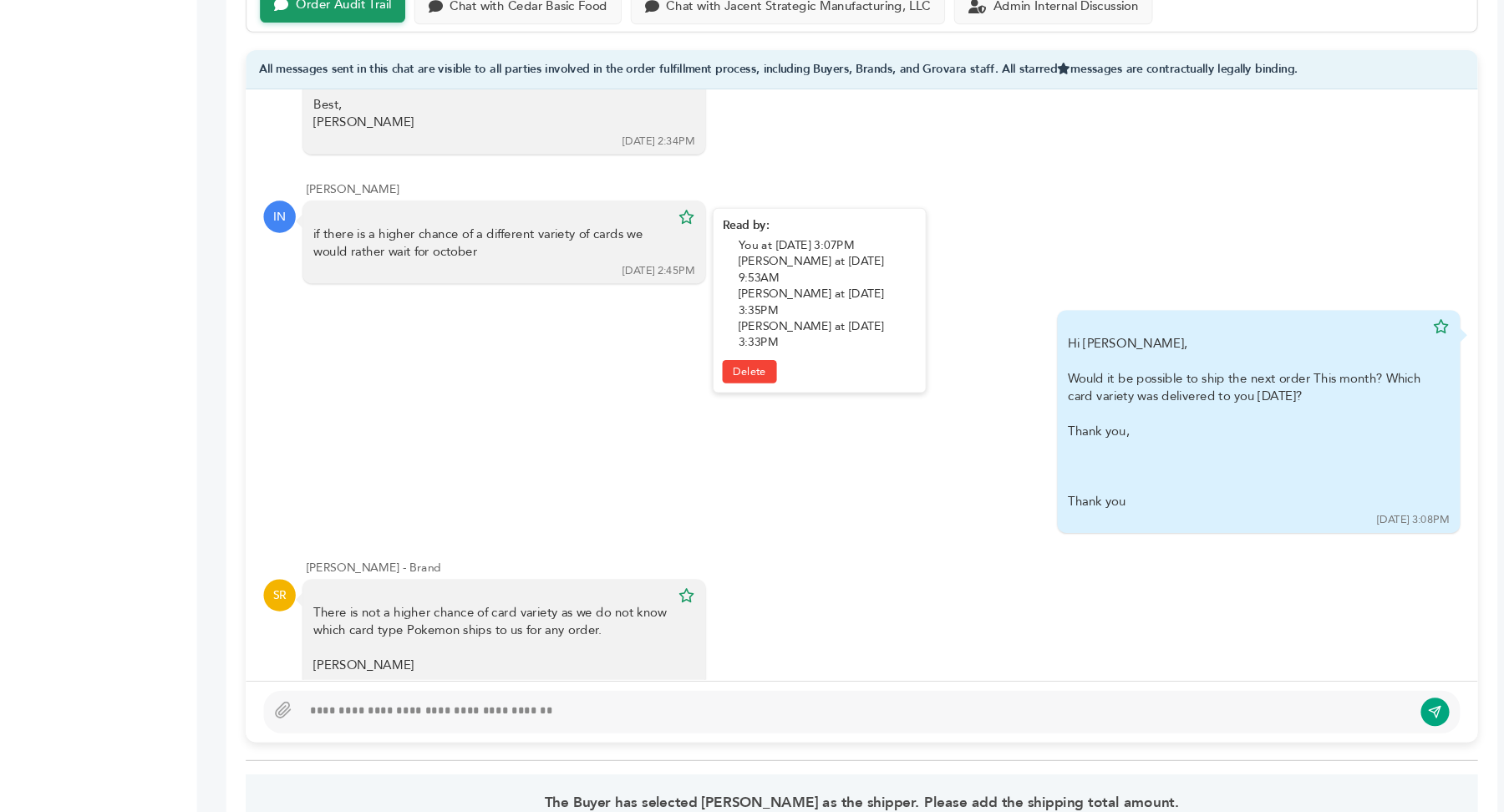
scroll to position [805, 0]
drag, startPoint x: 488, startPoint y: 219, endPoint x: 630, endPoint y: 223, distance: 142.1
click at [630, 223] on div "if there is a higher chance of a different variety of cards we would rather wai…" at bounding box center [536, 227] width 334 height 33
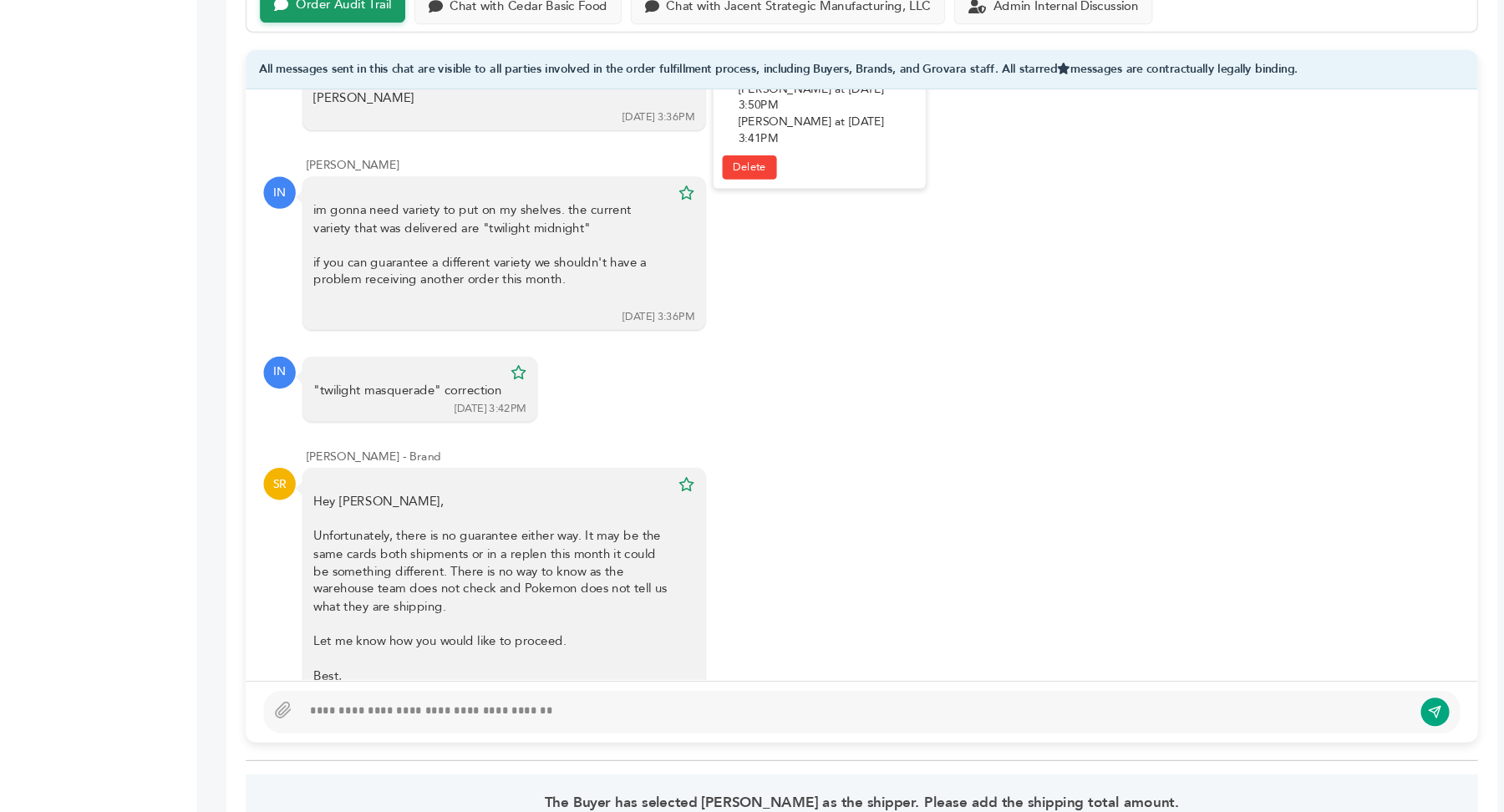
scroll to position [1339, 0]
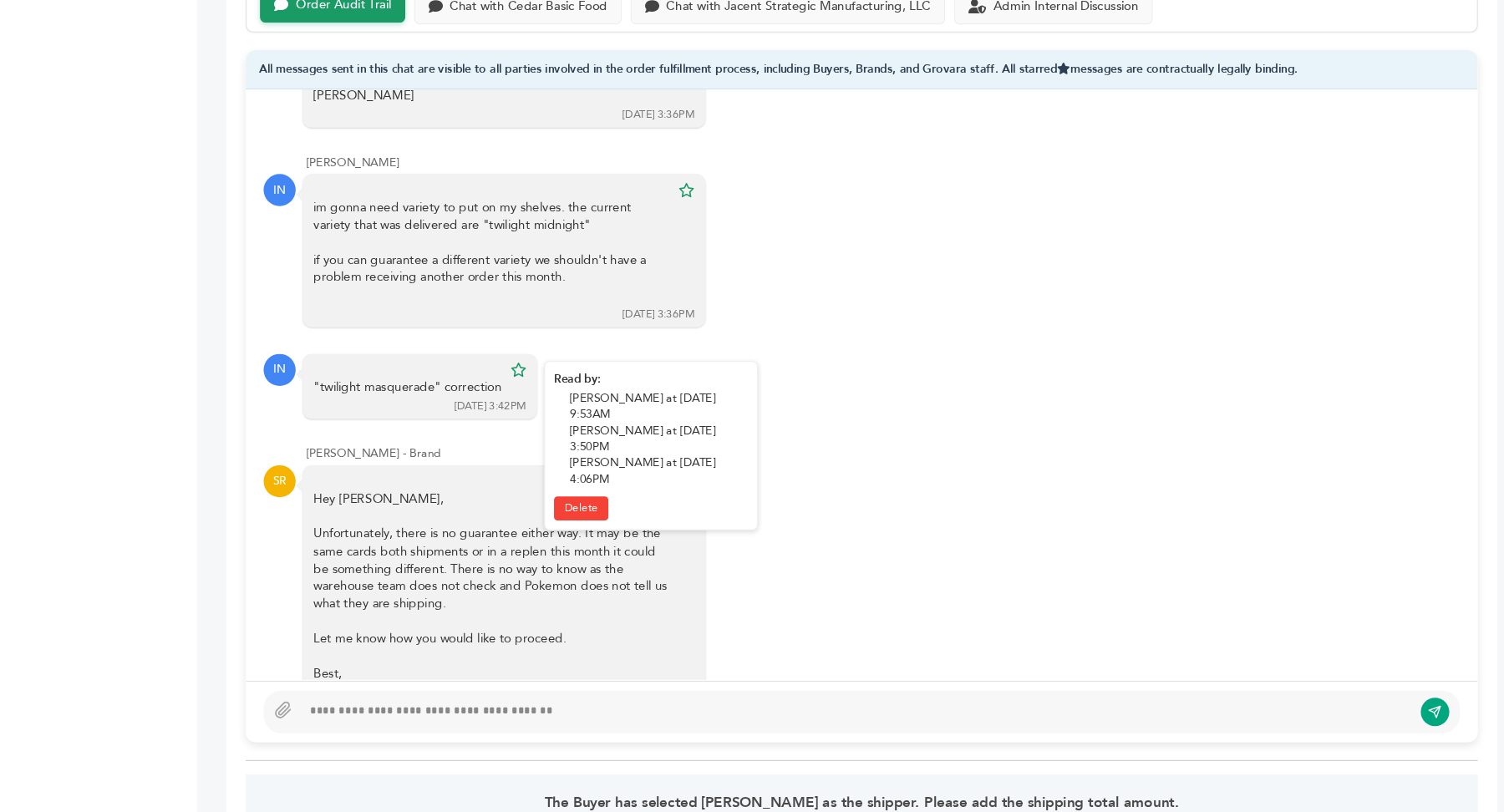
drag, startPoint x: 371, startPoint y: 355, endPoint x: 481, endPoint y: 353, distance: 110.0
click at [481, 355] on div ""twilight masquerade" correction" at bounding box center [456, 363] width 176 height 16
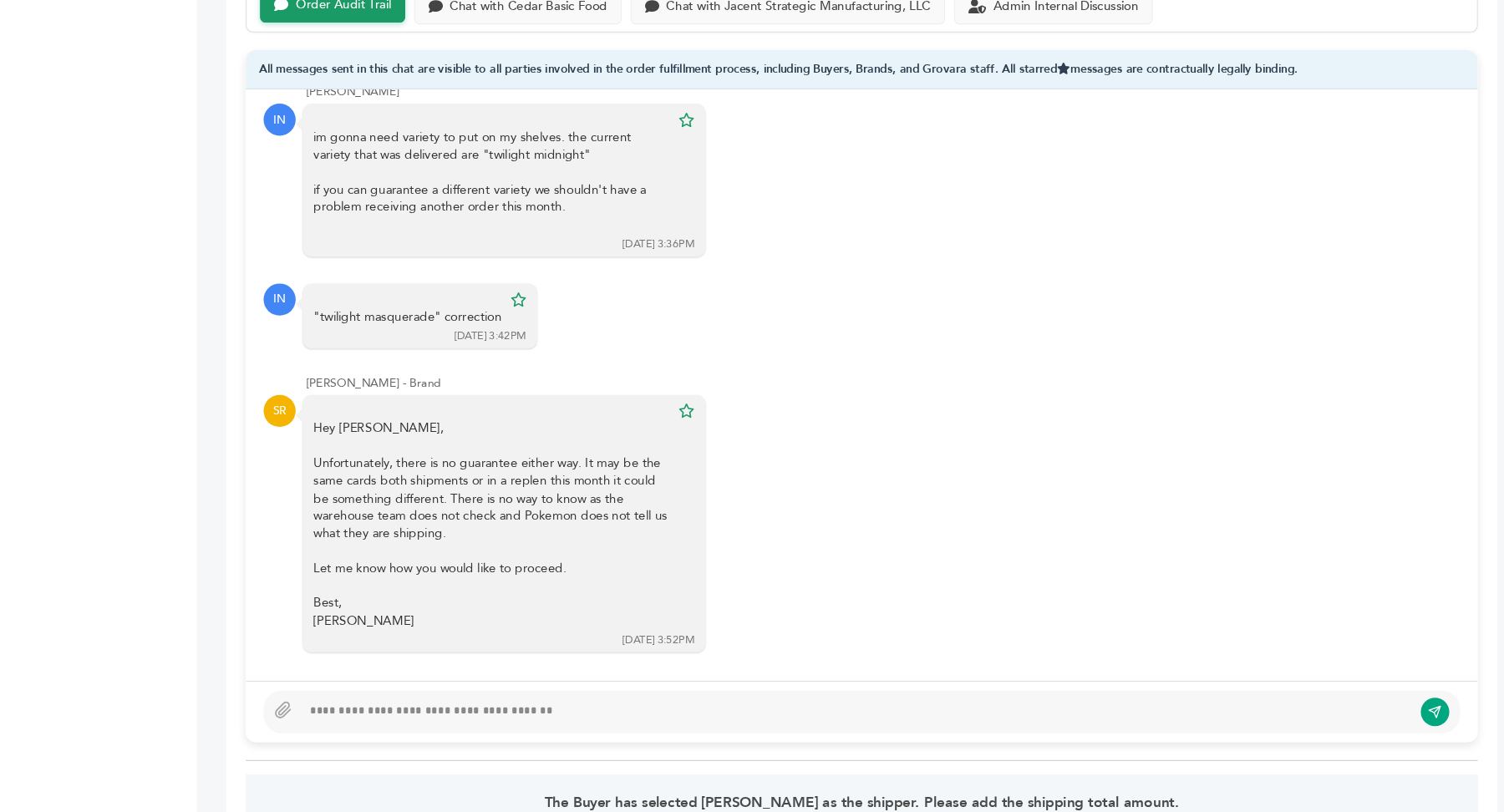
scroll to position [1402, 0]
click at [463, 662] on div at bounding box center [877, 667] width 1042 height 20
type textarea "**********"
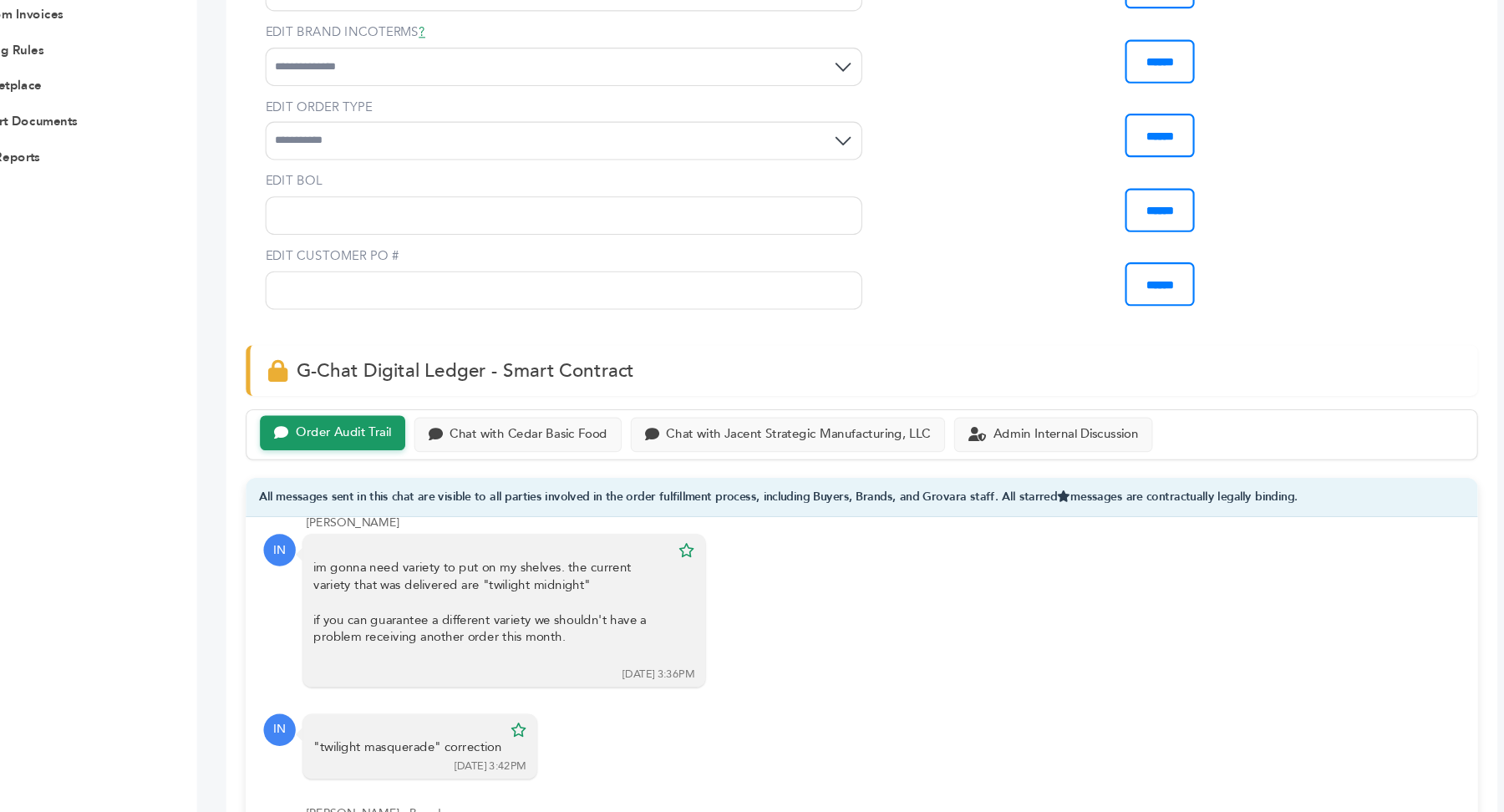
scroll to position [0, 0]
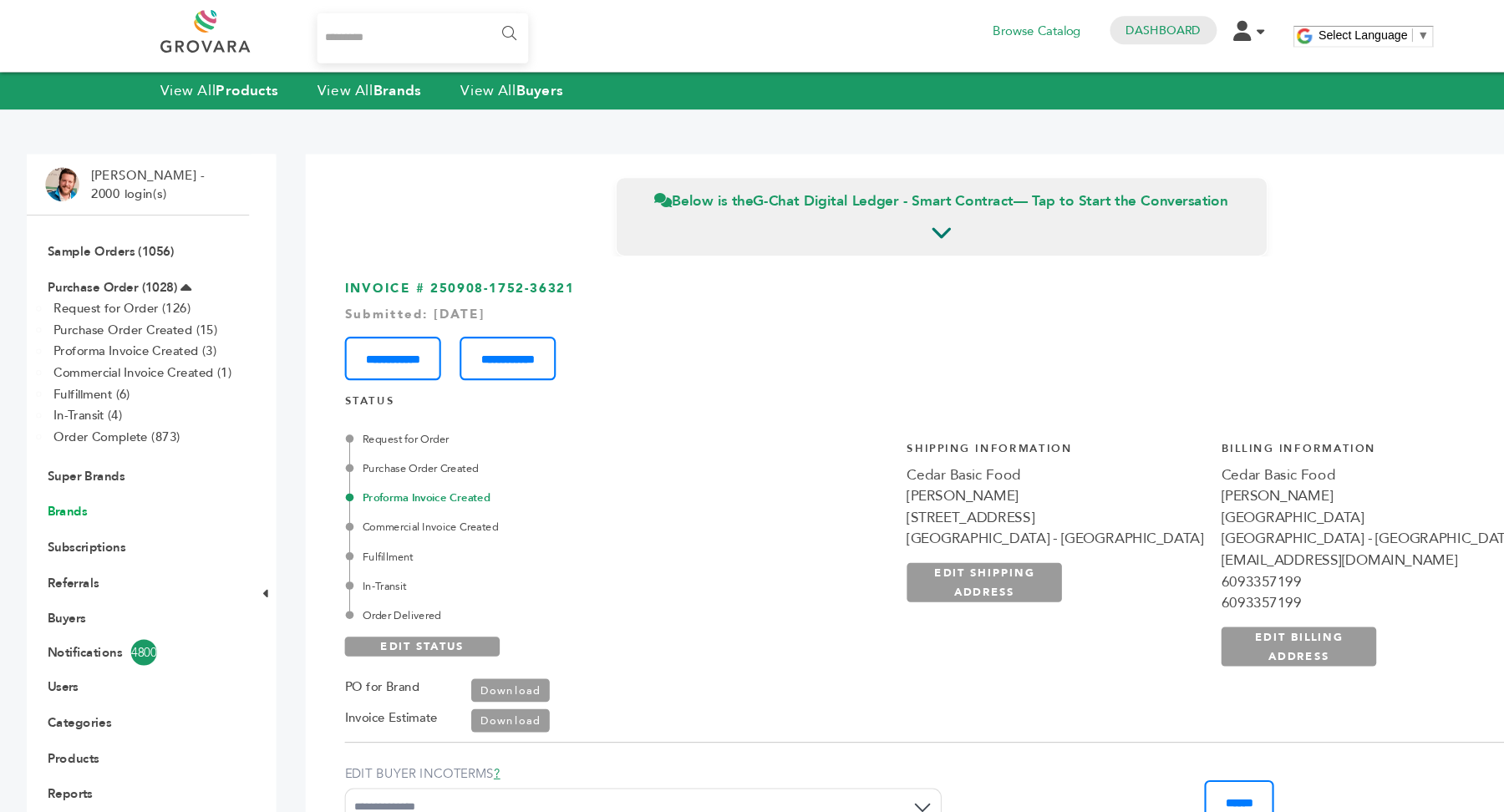
click at [61, 481] on link "Brands" at bounding box center [63, 481] width 38 height 16
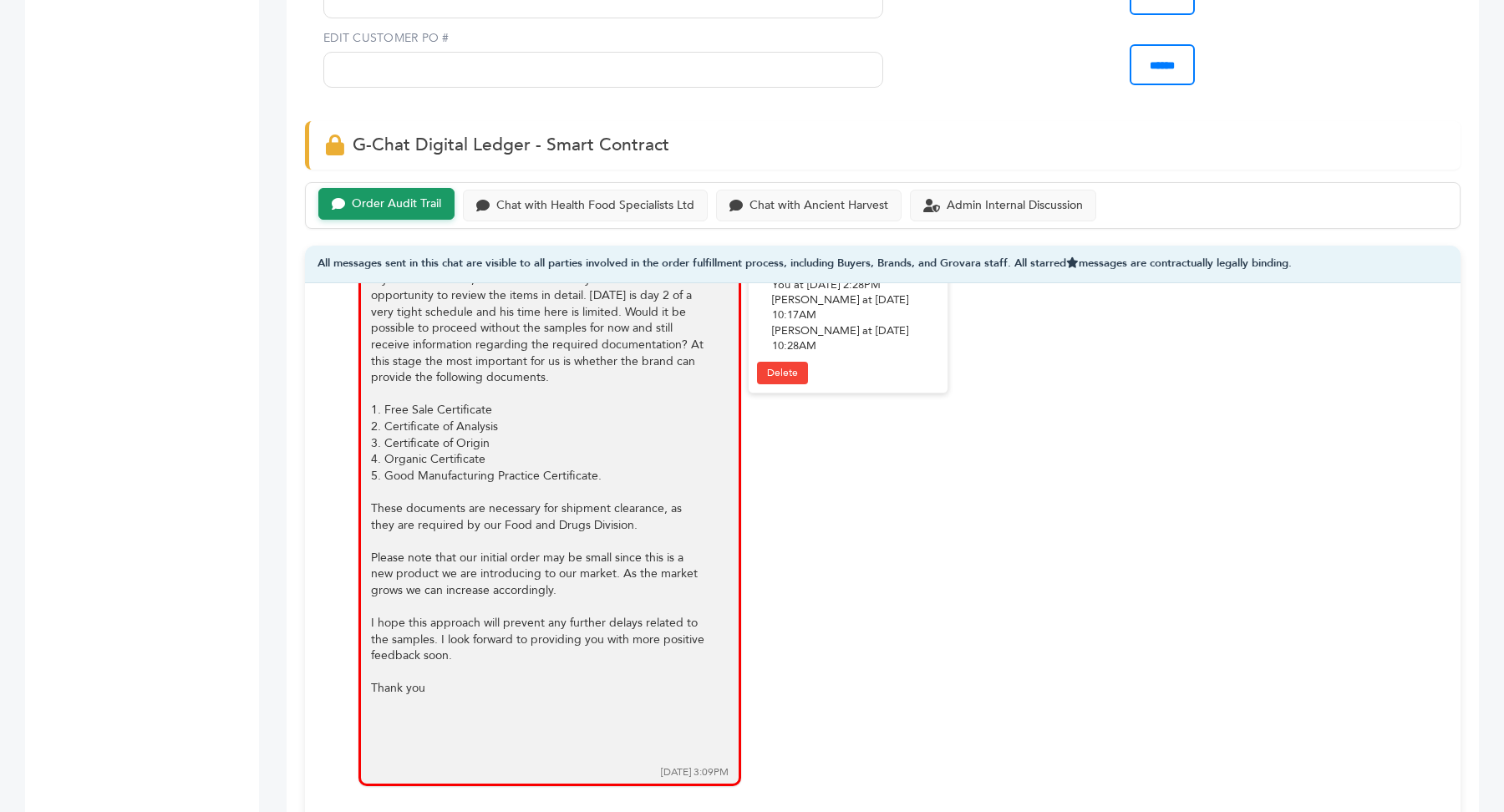
scroll to position [1612, 0]
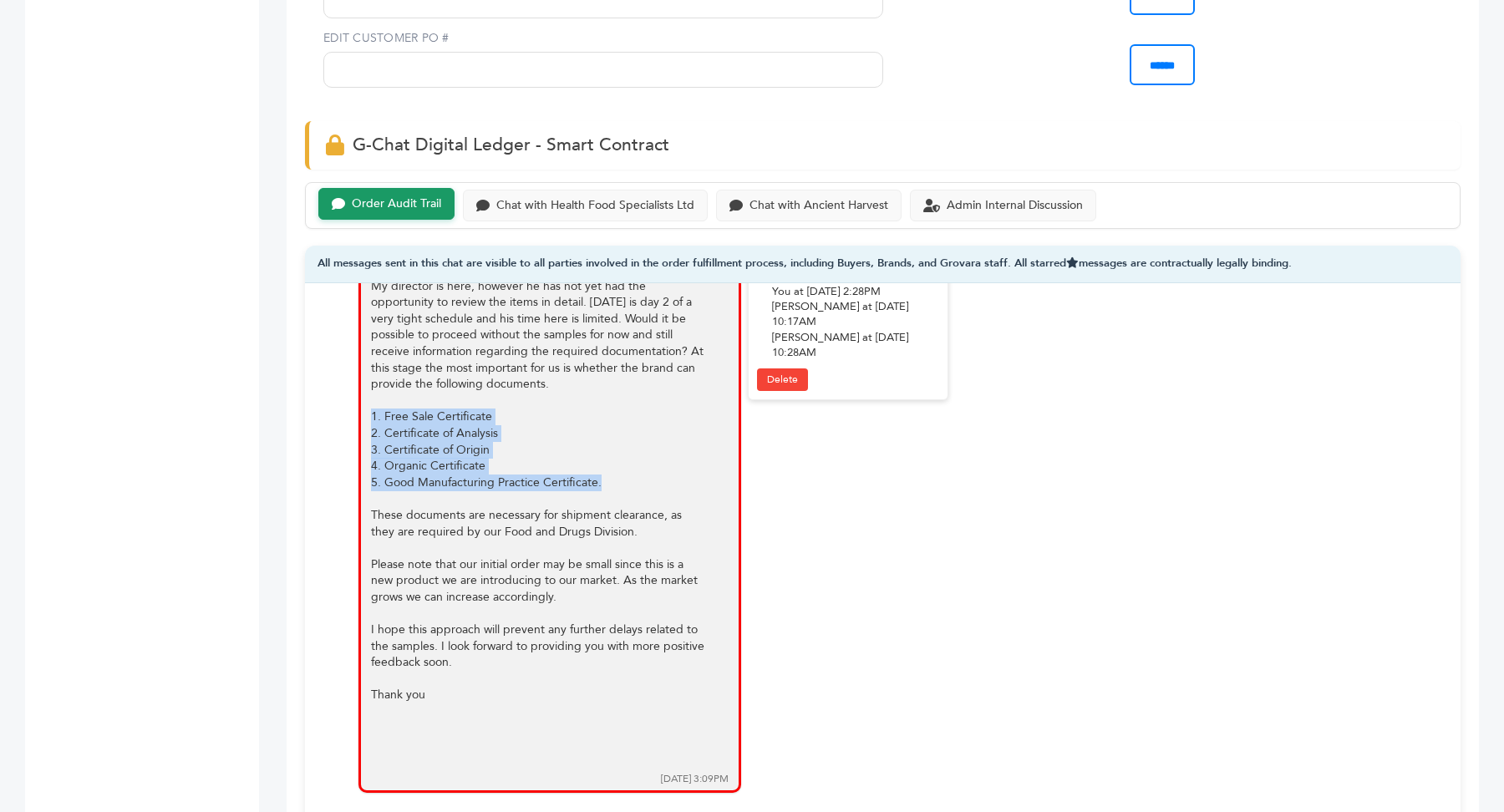
drag, startPoint x: 373, startPoint y: 393, endPoint x: 631, endPoint y: 458, distance: 266.1
click at [632, 460] on div "Hi [PERSON_NAME], My director is here, however he has not yet had the opportuni…" at bounding box center [550, 505] width 383 height 574
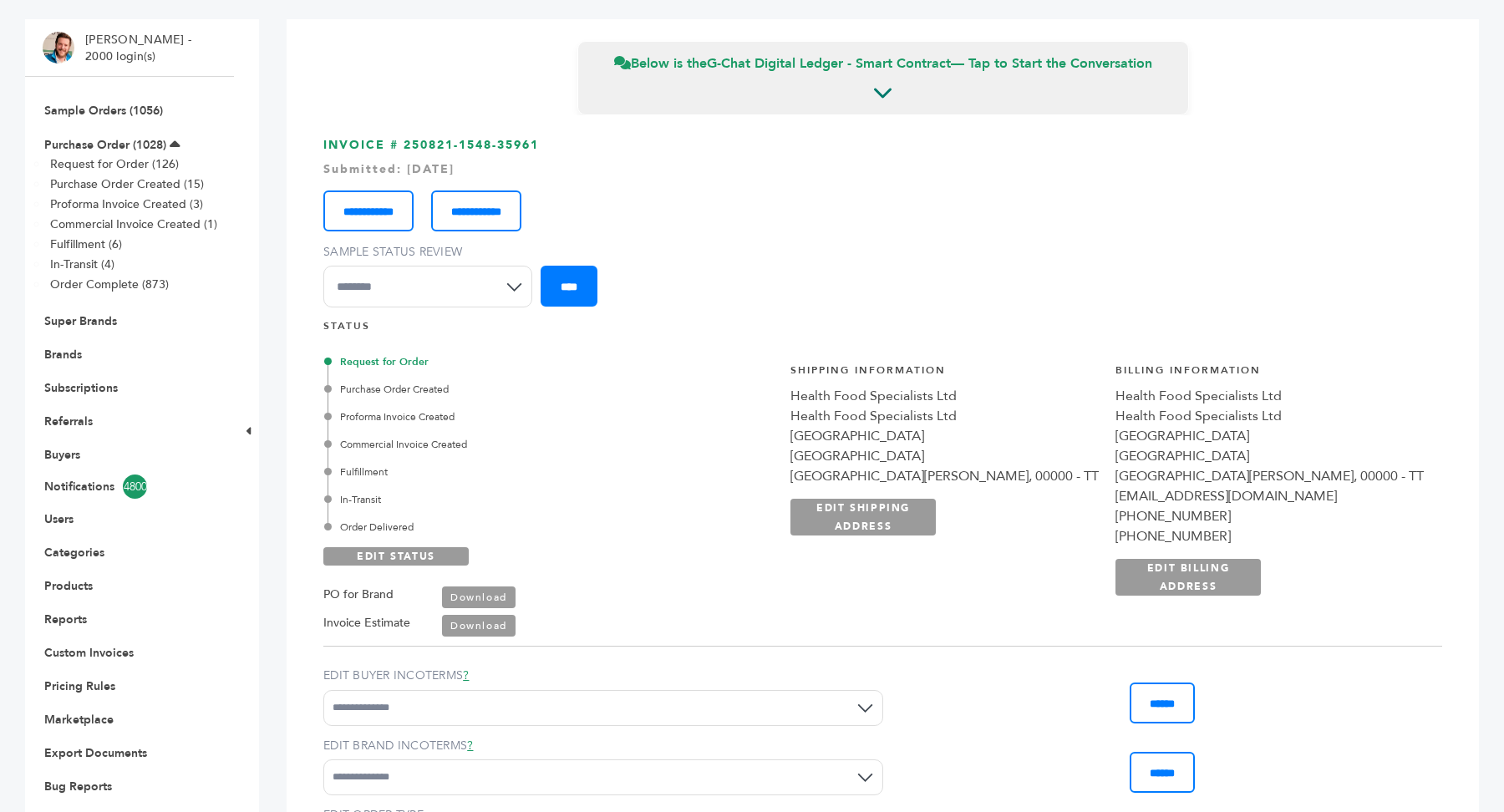
scroll to position [0, 0]
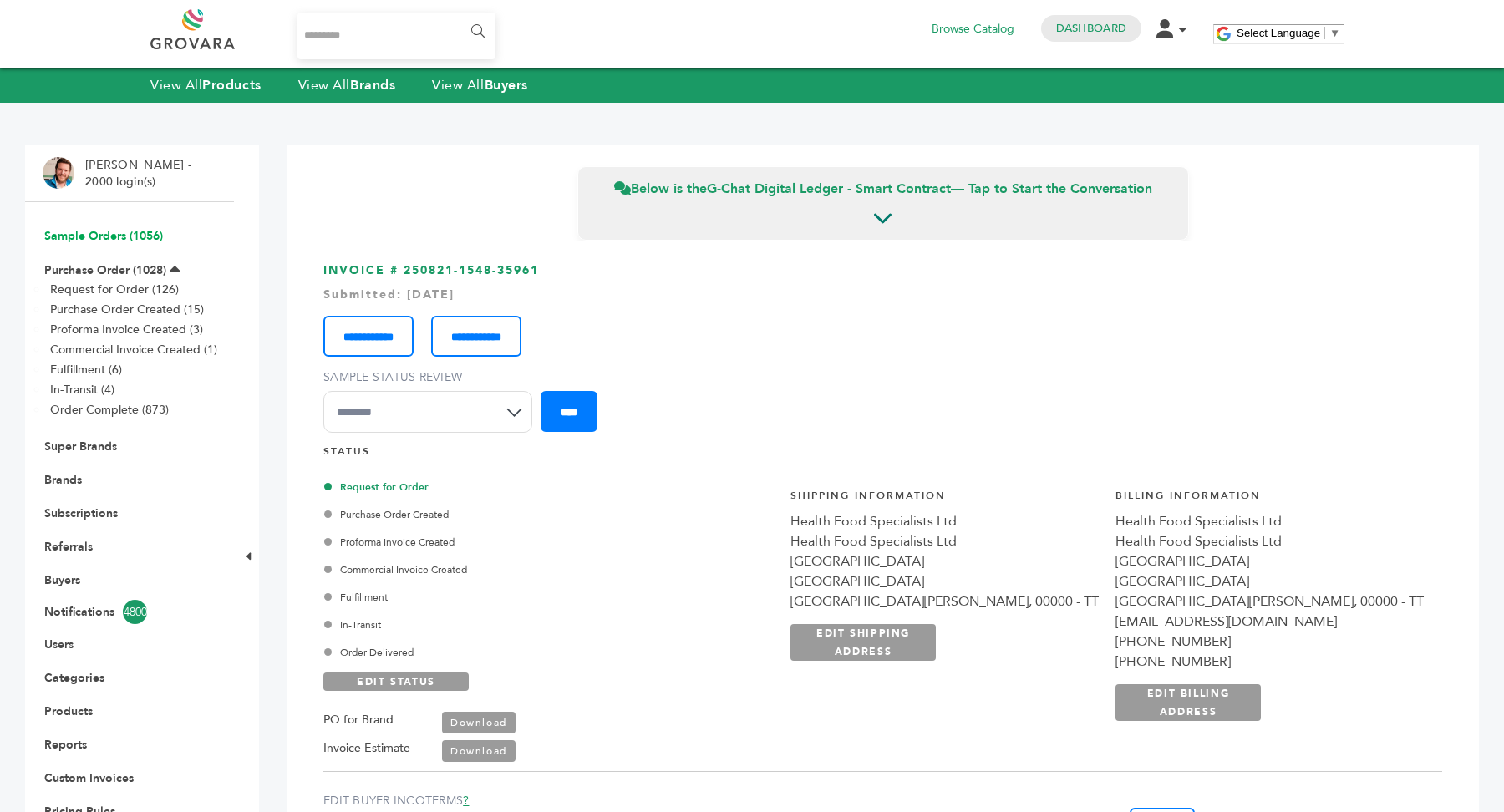
click at [118, 236] on link "Sample Orders (1056)" at bounding box center [103, 236] width 118 height 16
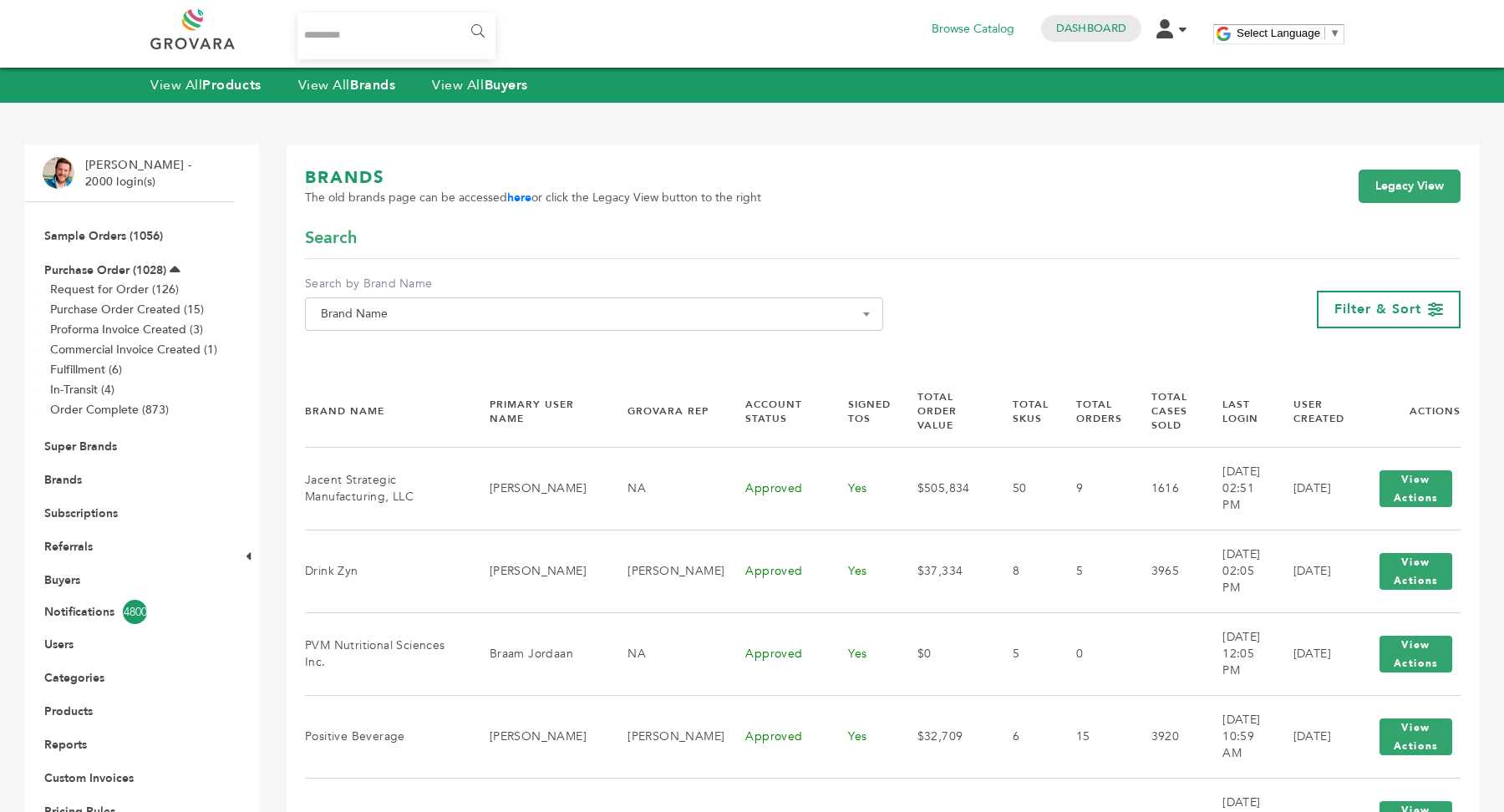
click at [457, 321] on span "Brand Name" at bounding box center [594, 314] width 560 height 23
click at [439, 350] on input "Search" at bounding box center [593, 344] width 570 height 21
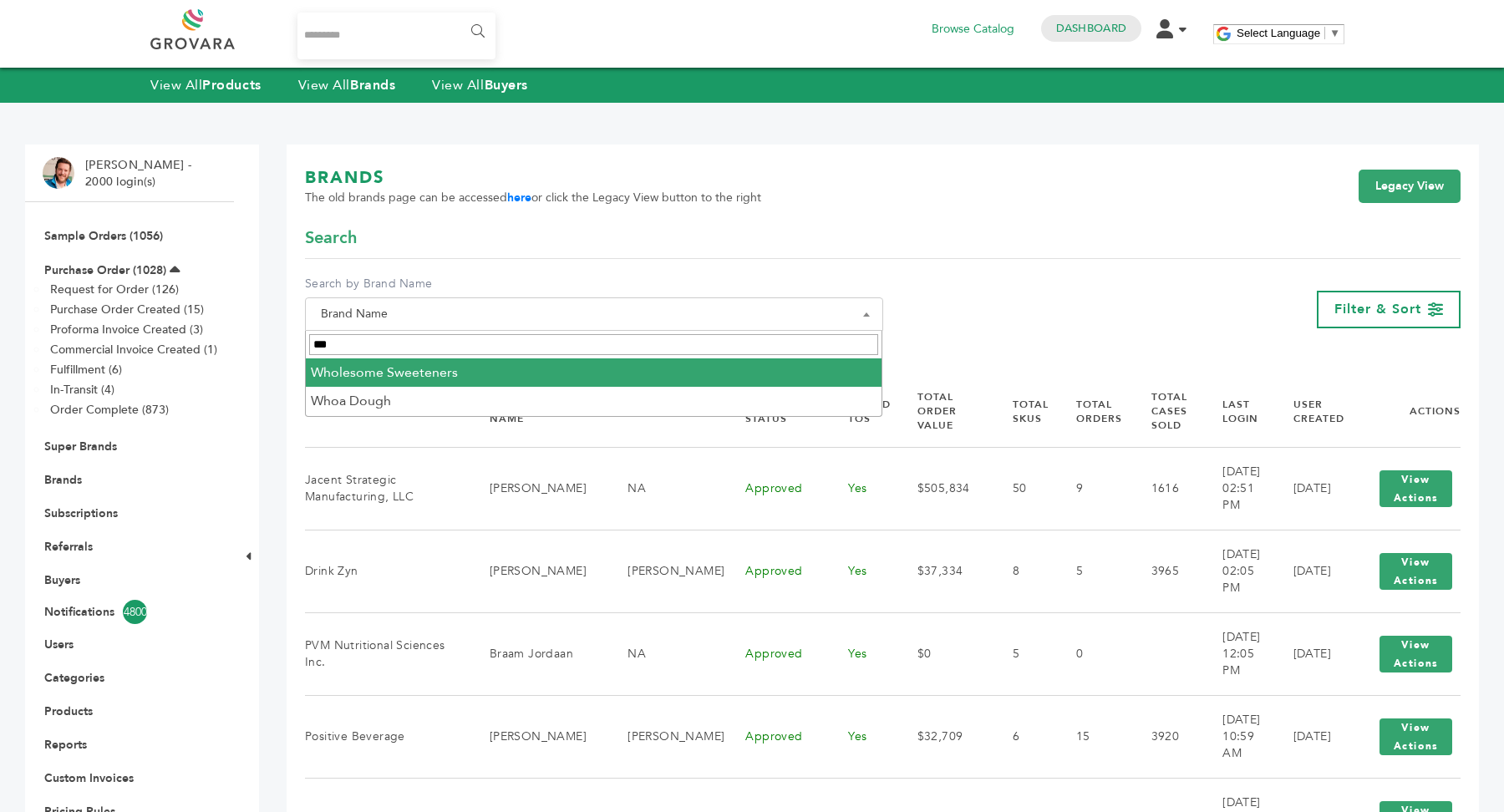
type input "***"
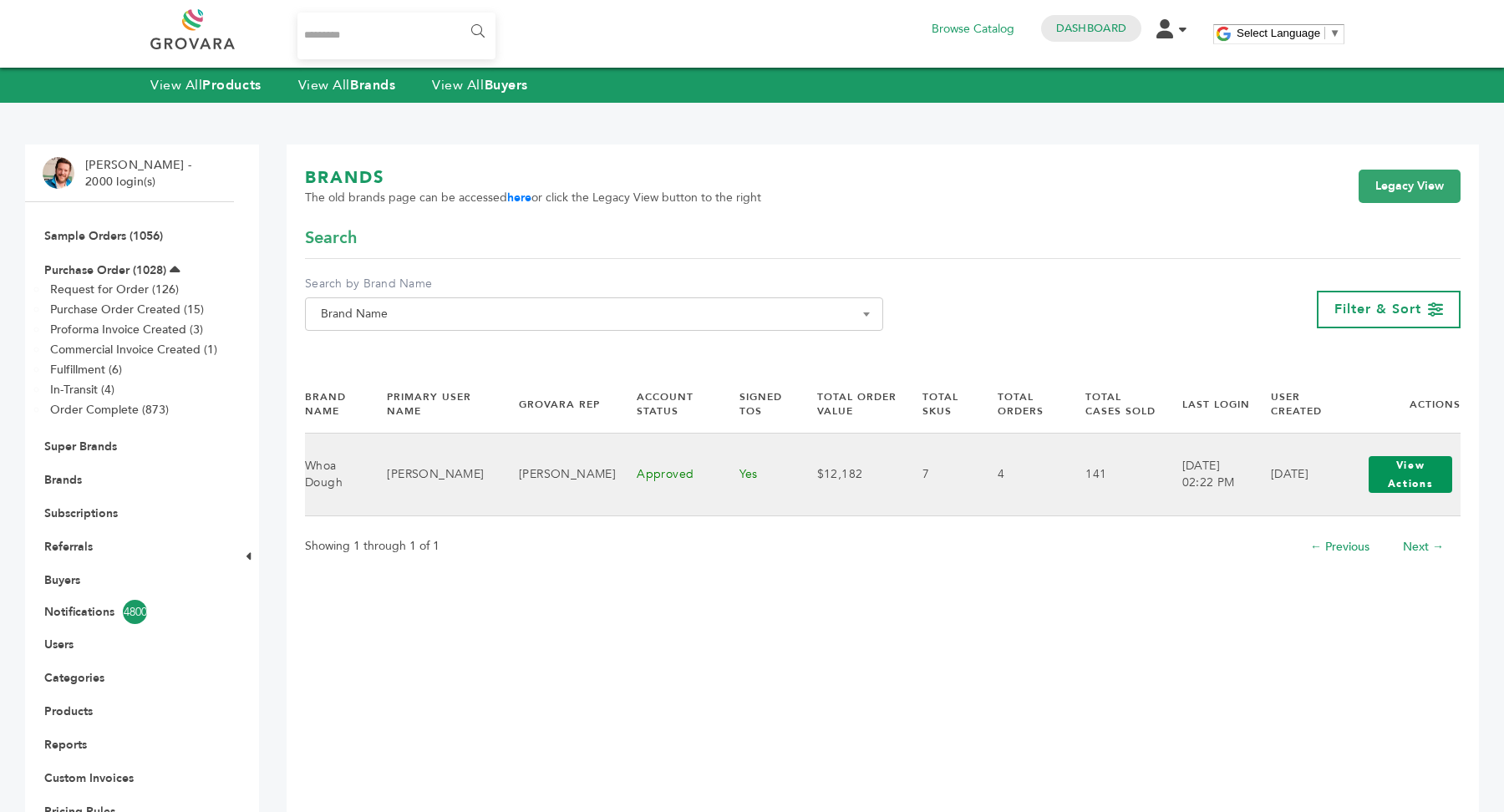
click at [1434, 468] on button "View Actions" at bounding box center [1410, 474] width 83 height 37
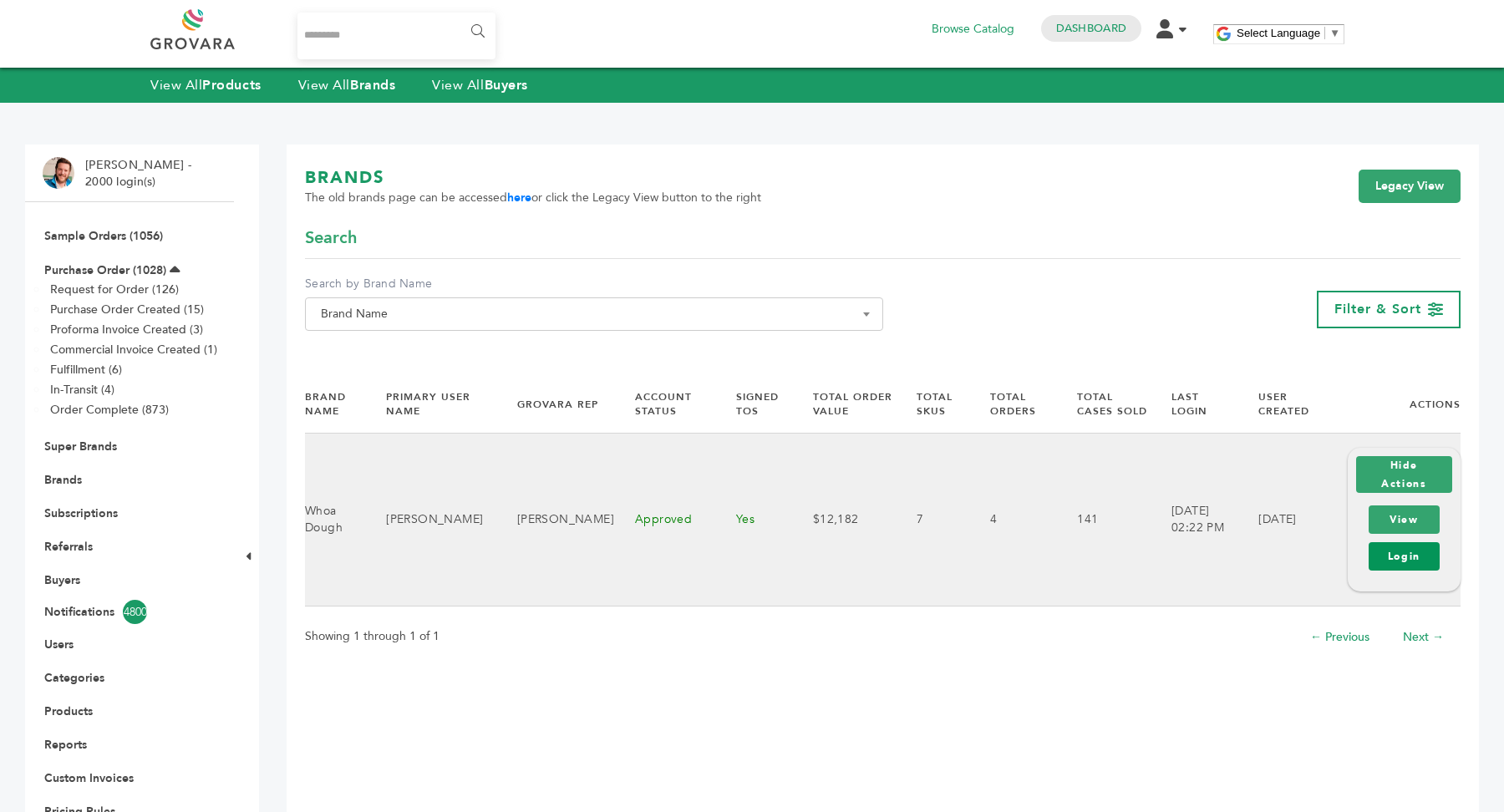
click at [1409, 557] on link "Login" at bounding box center [1404, 555] width 71 height 28
